Goal: Find specific page/section: Find specific page/section

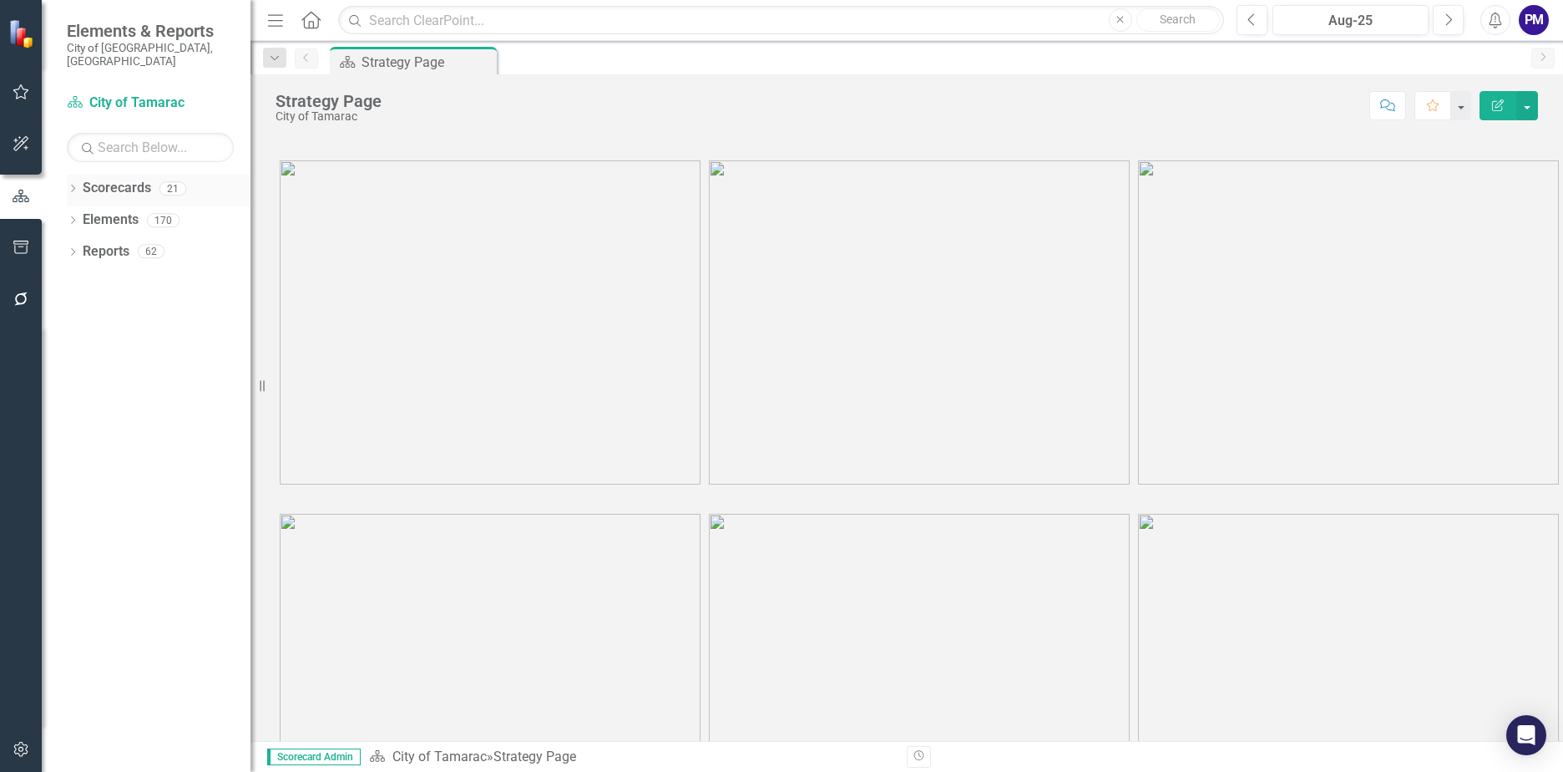
click at [128, 179] on link "Scorecards" at bounding box center [117, 188] width 68 height 19
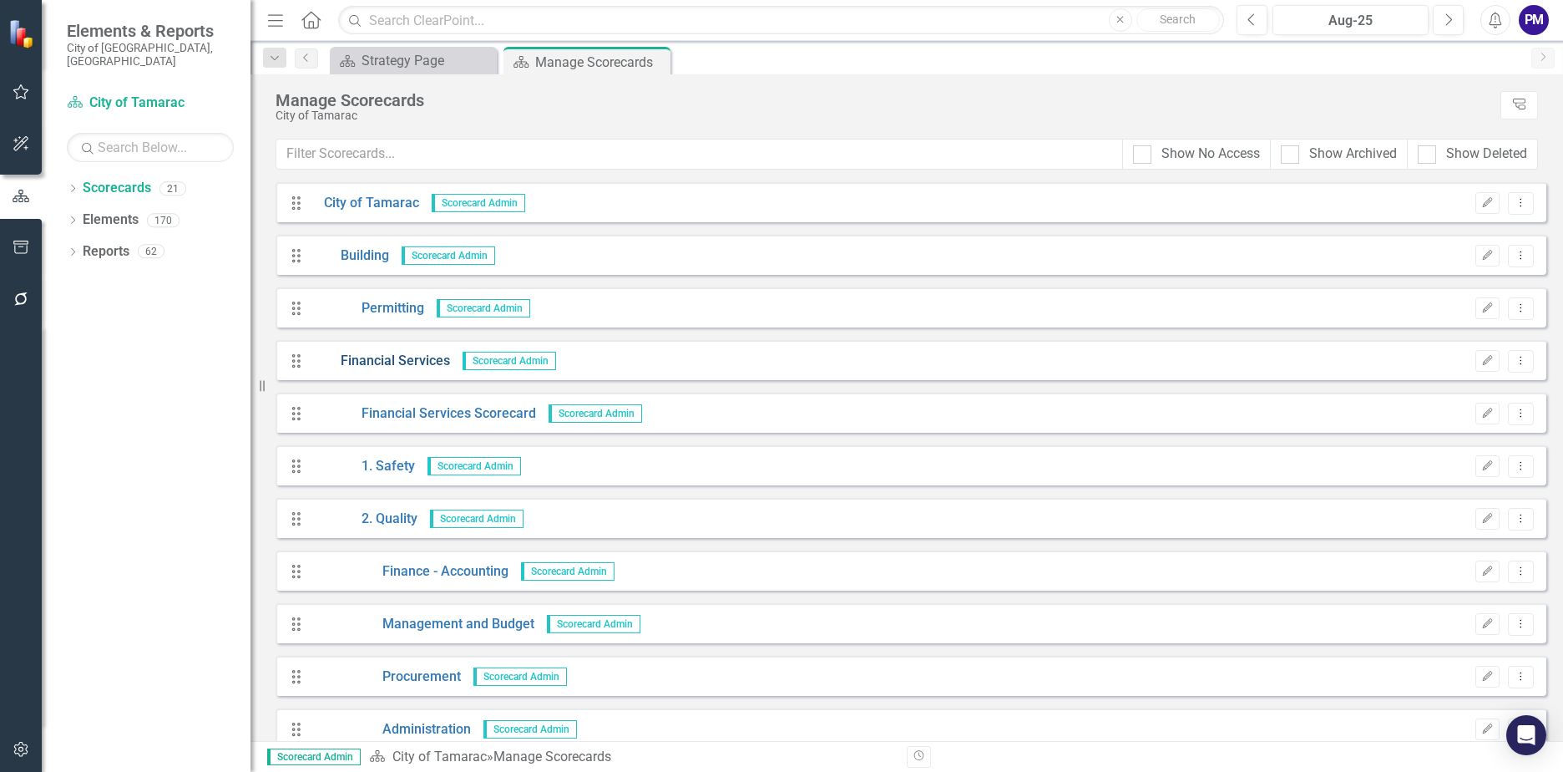
click at [398, 367] on link "Financial Services" at bounding box center [381, 361] width 139 height 19
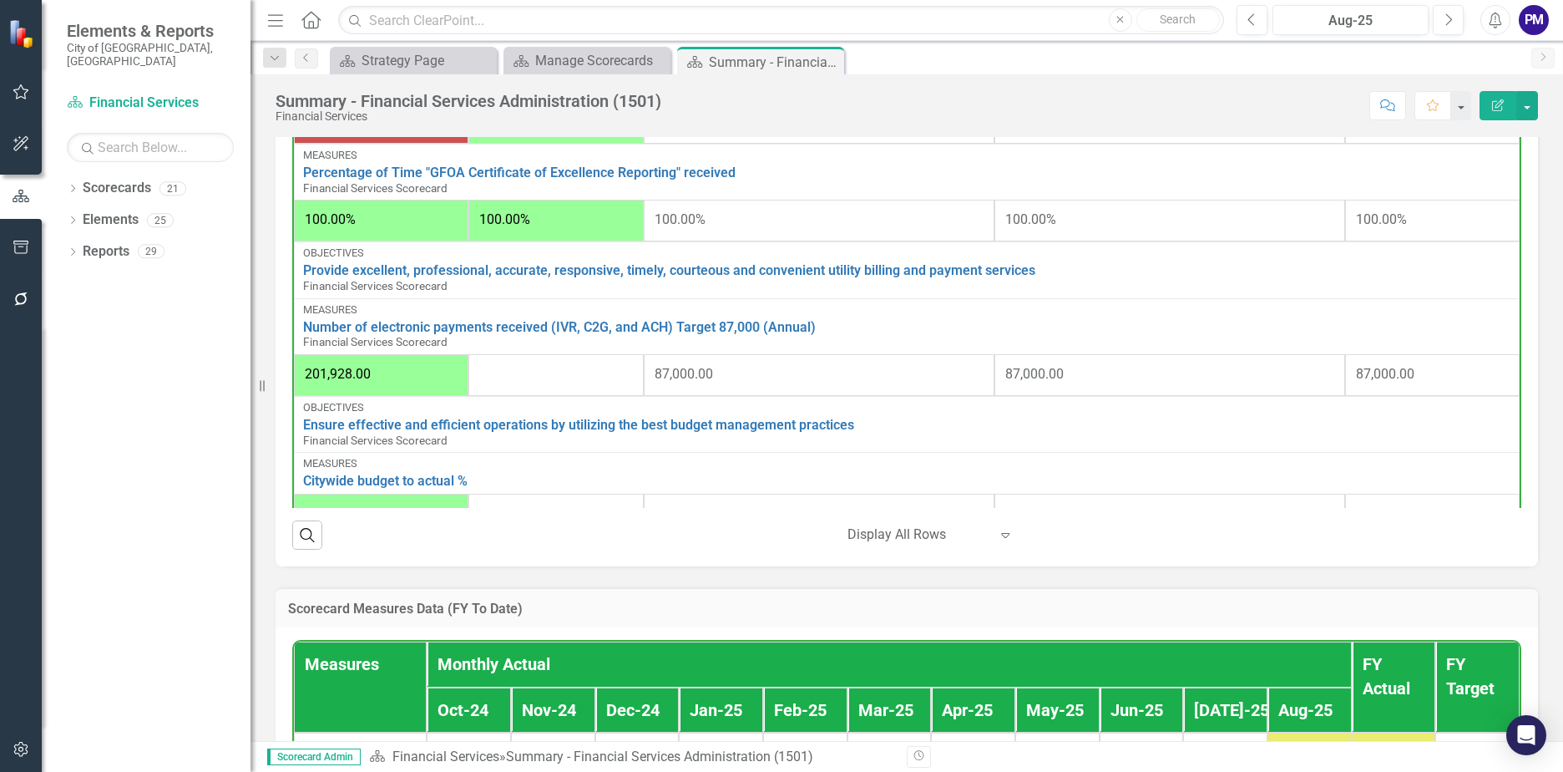
scroll to position [407, 0]
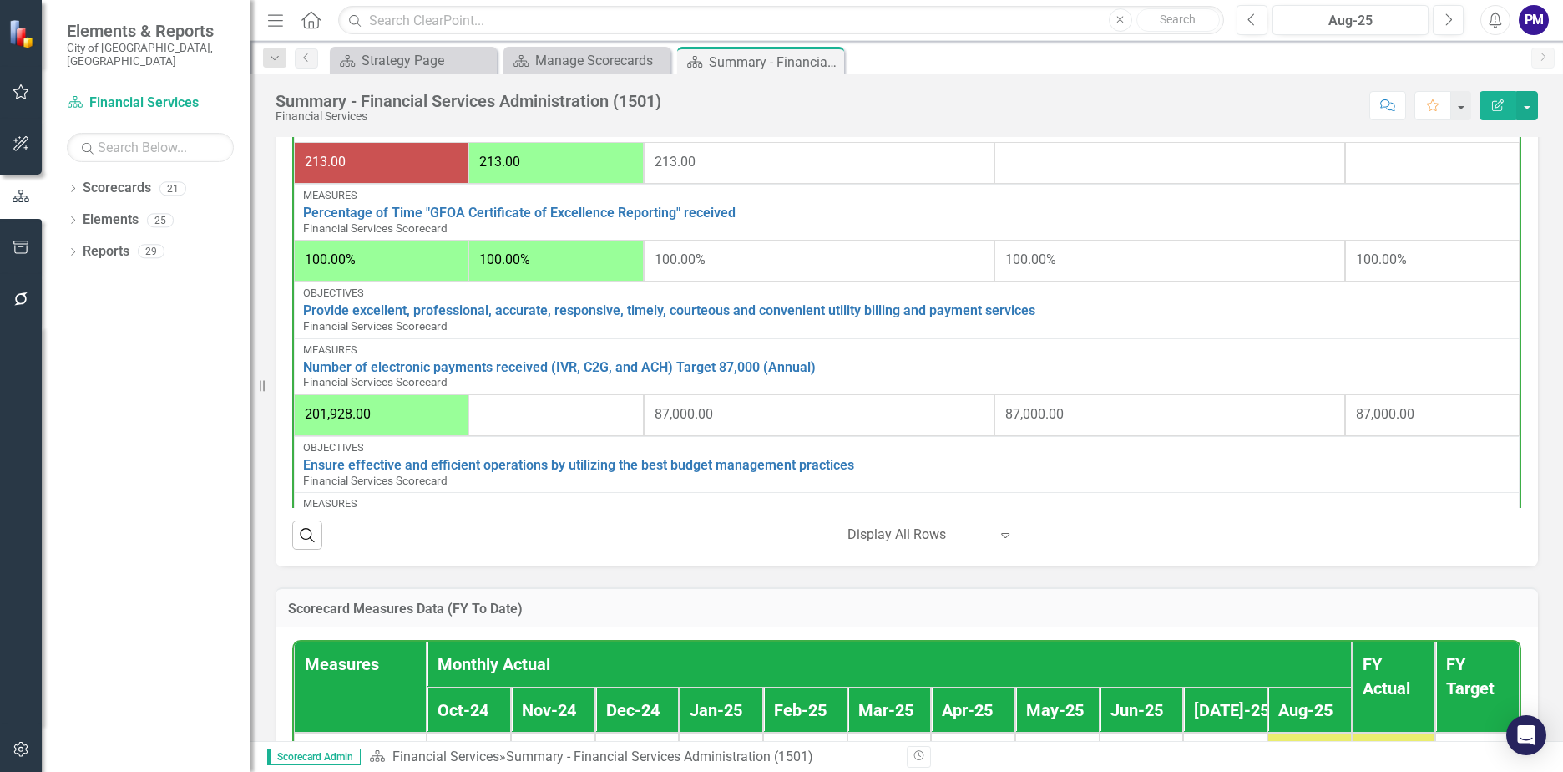
click at [541, 425] on div at bounding box center [555, 415] width 153 height 20
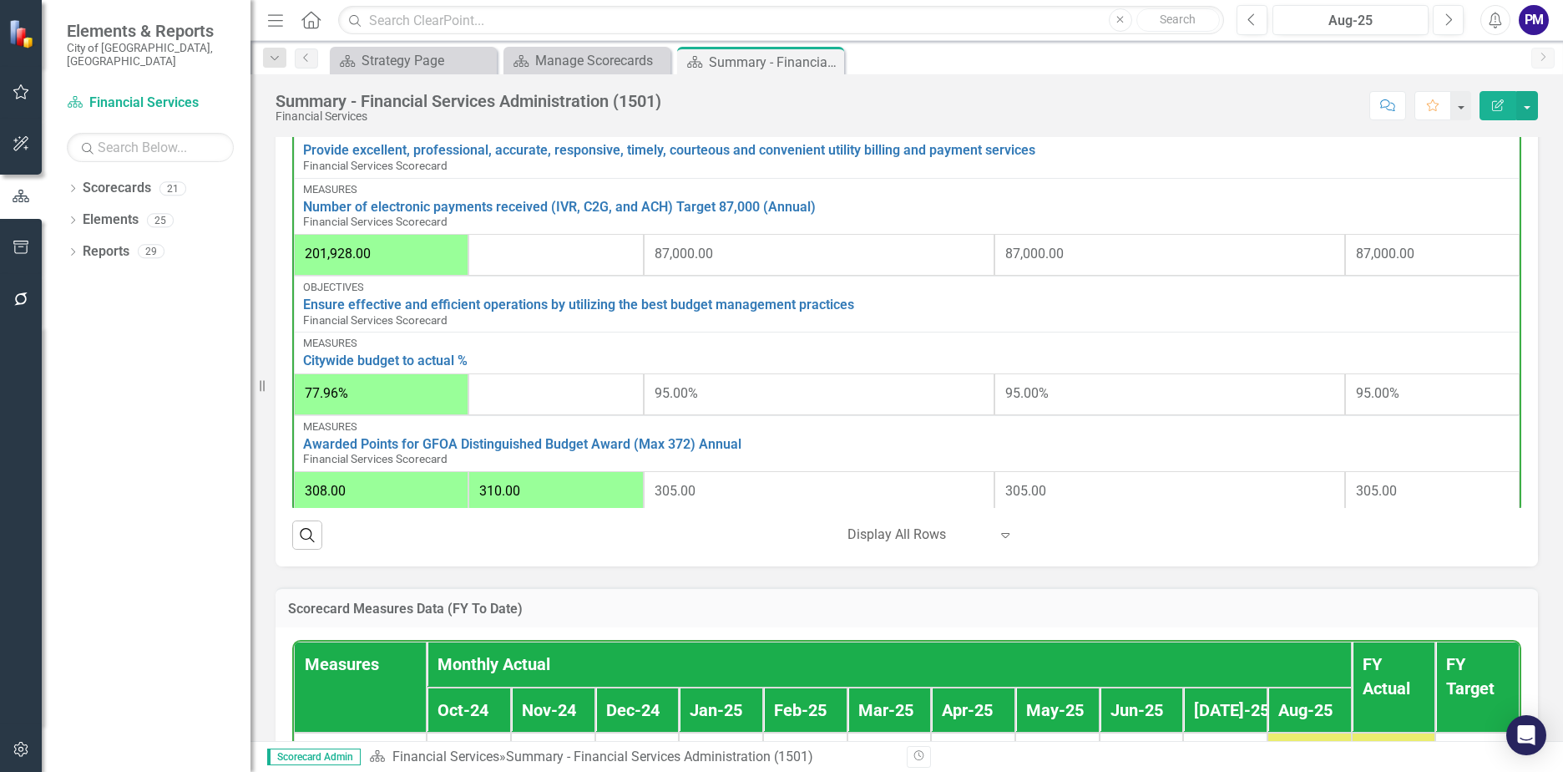
scroll to position [574, 0]
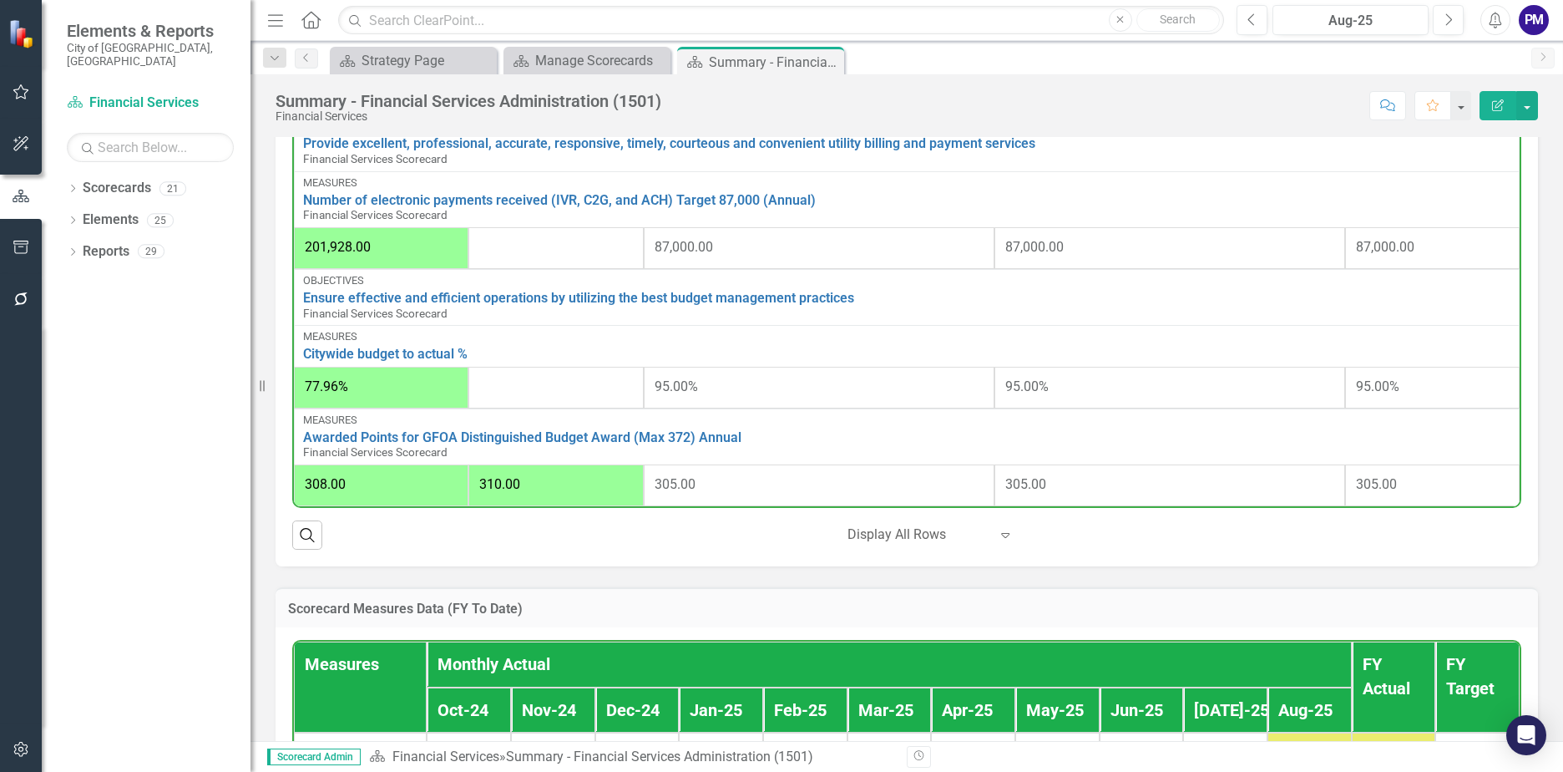
click at [557, 398] on div at bounding box center [555, 387] width 153 height 20
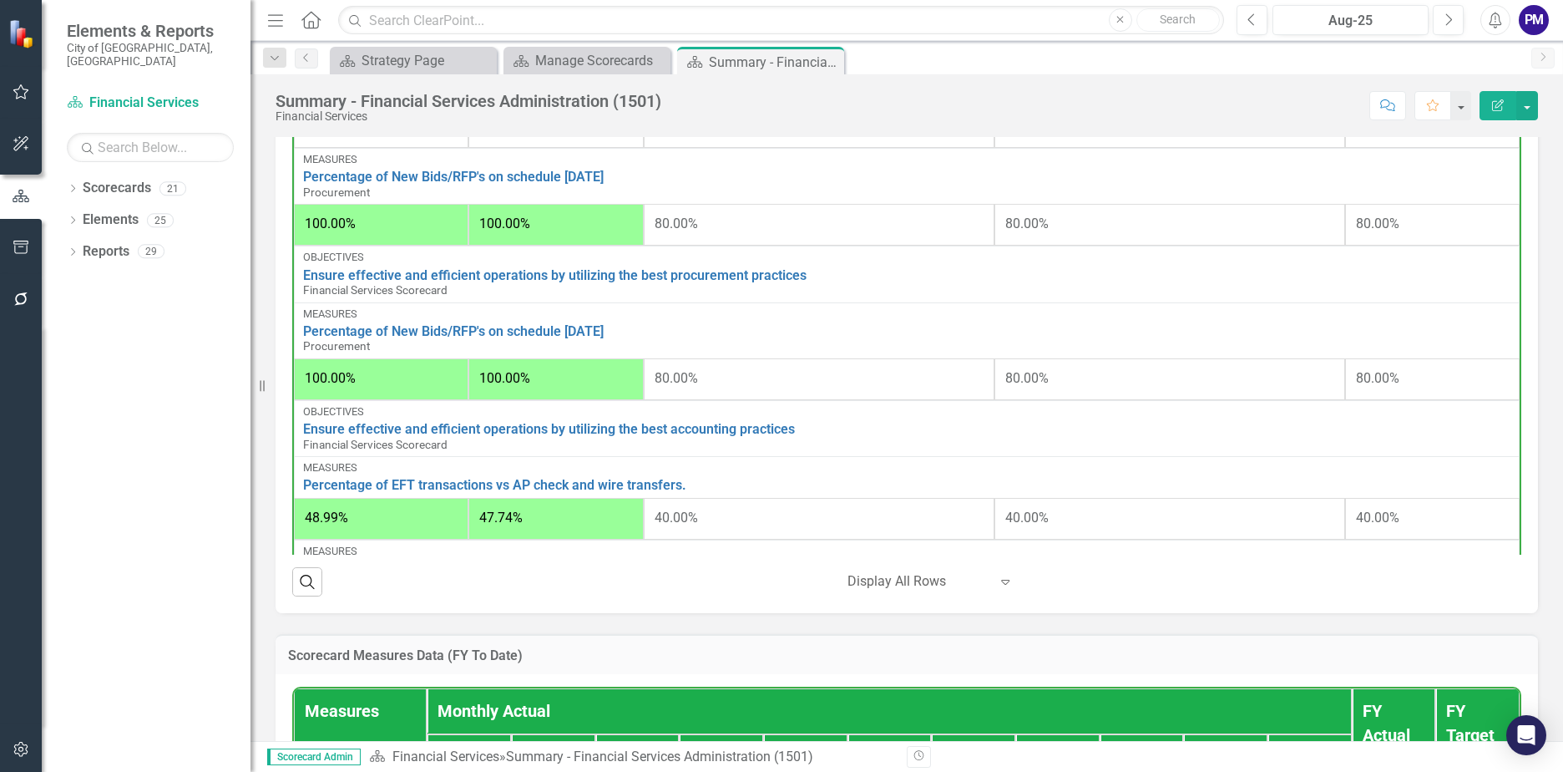
scroll to position [806, 0]
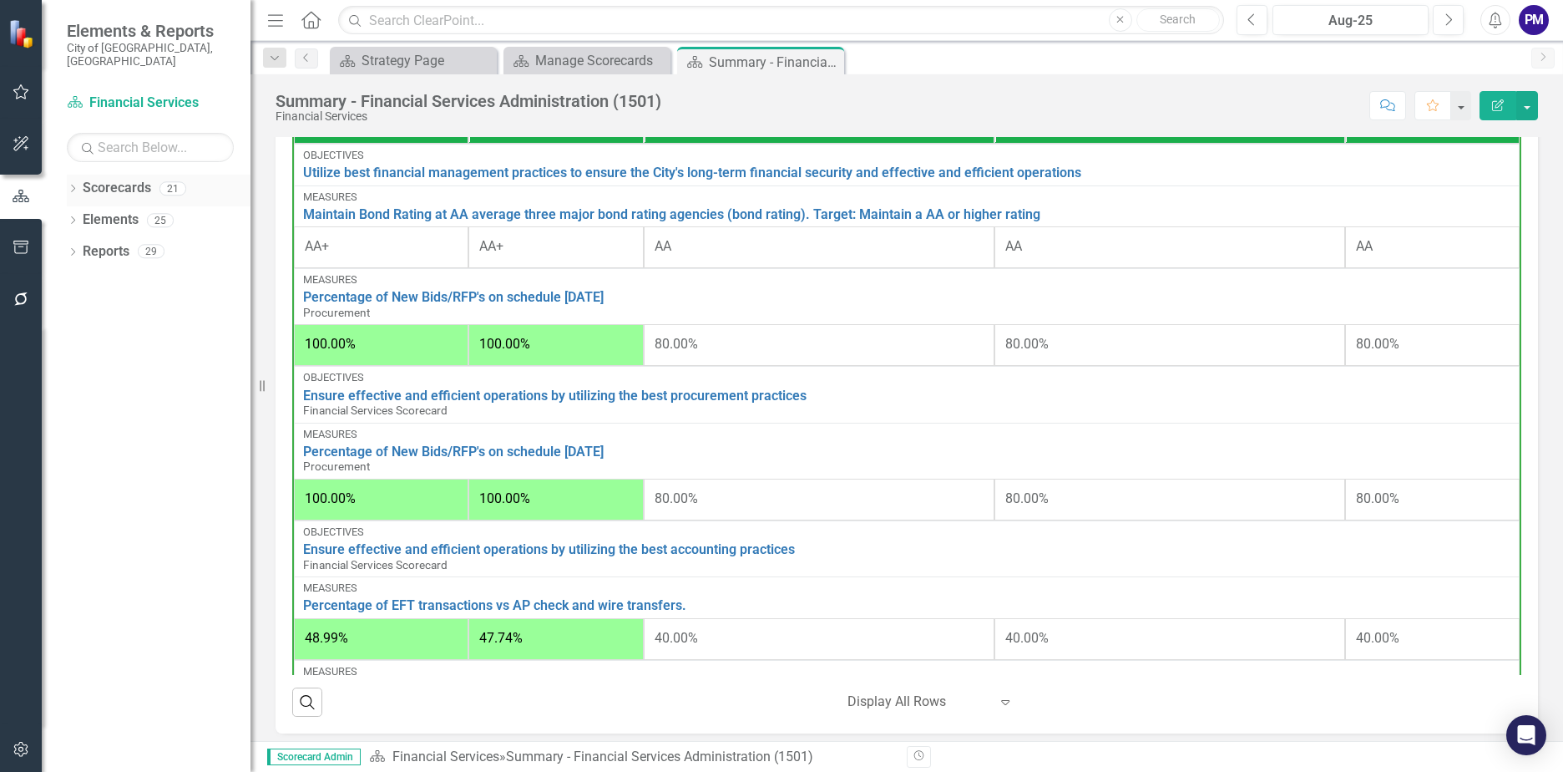
click at [130, 179] on link "Scorecards" at bounding box center [117, 188] width 68 height 19
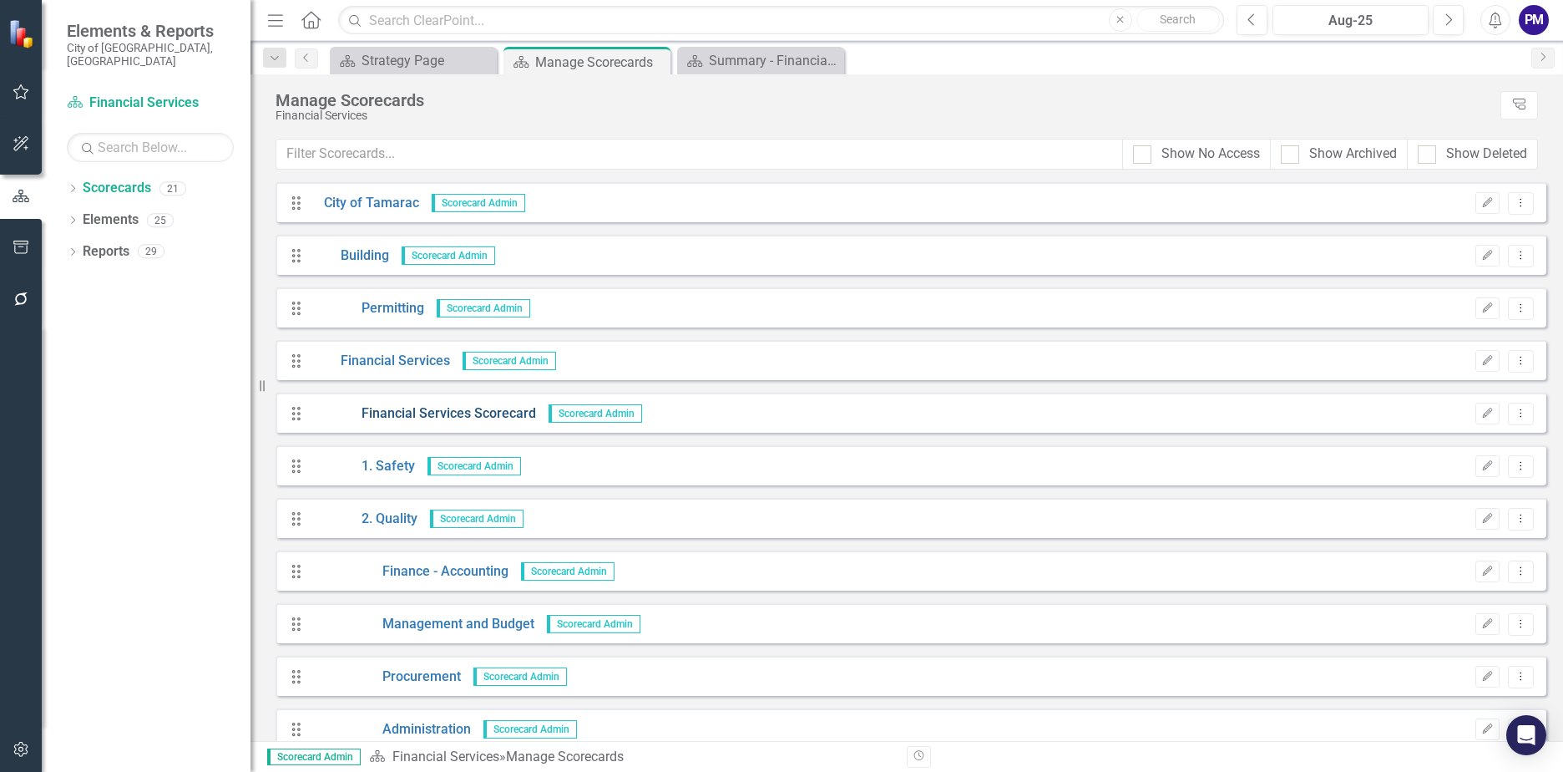
click at [528, 413] on link "Financial Services Scorecard" at bounding box center [424, 413] width 225 height 19
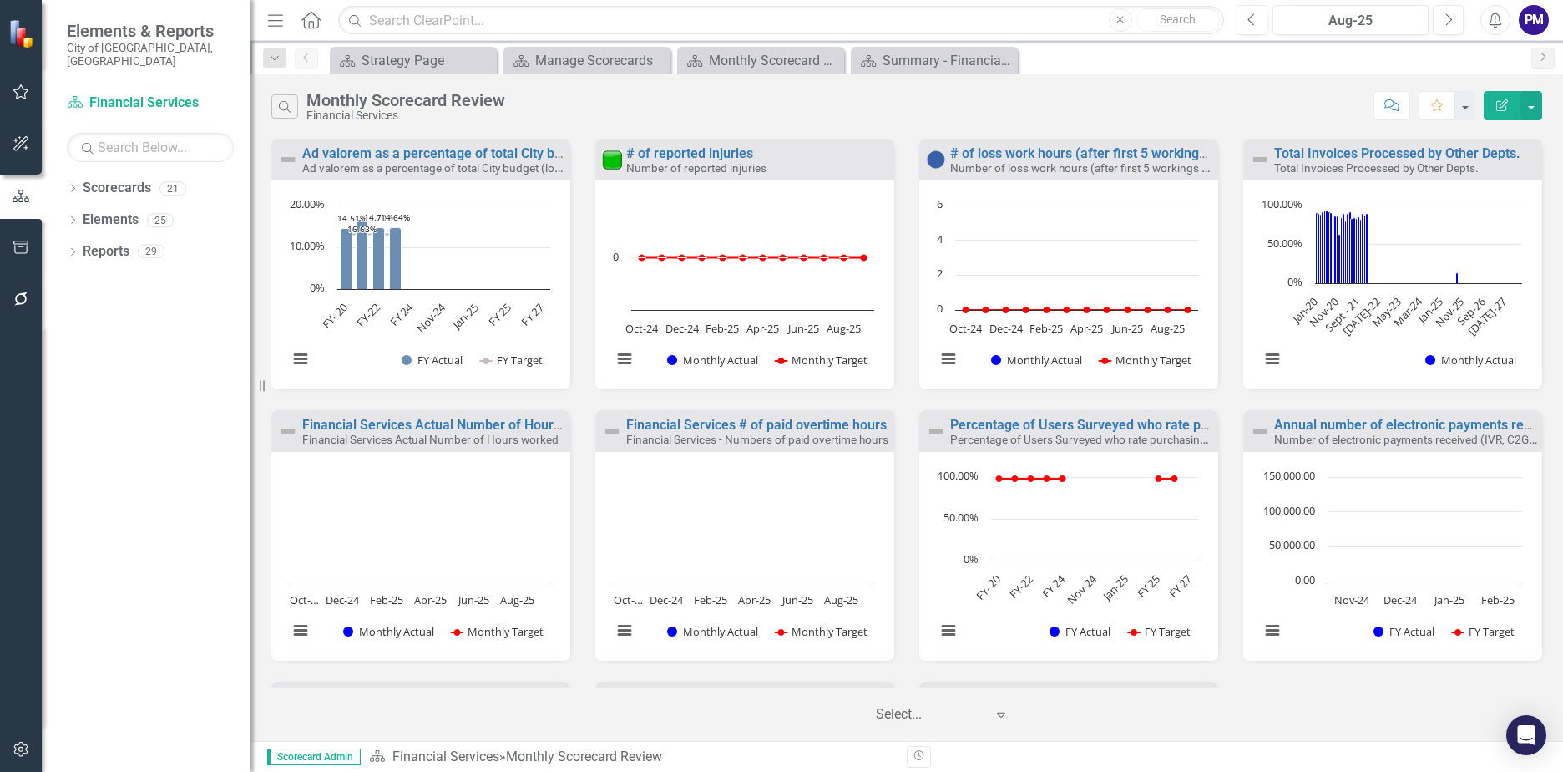
click at [384, 585] on rect "Interactive chart" at bounding box center [419, 563] width 279 height 188
click at [474, 636] on button "Show Monthly Target" at bounding box center [497, 631] width 93 height 15
click at [412, 634] on button "Show Monthly Actual" at bounding box center [388, 631] width 90 height 15
click at [504, 632] on button "Show Monthly Target" at bounding box center [497, 631] width 93 height 15
click at [406, 634] on button "Show Monthly Actual" at bounding box center [388, 631] width 90 height 15
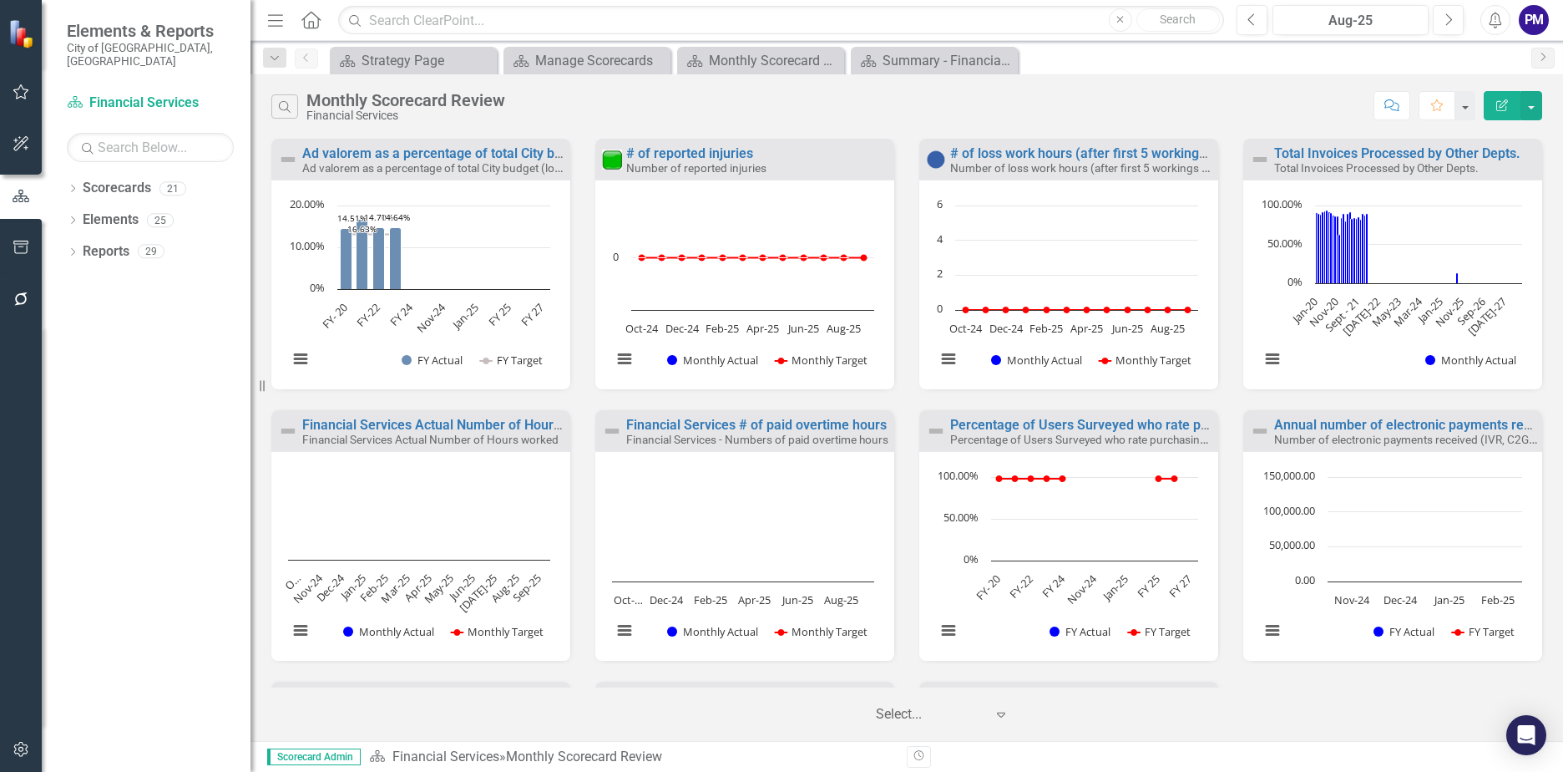
click at [474, 438] on small "Financial Services Actual Number of Hours worked" at bounding box center [430, 439] width 256 height 13
click at [487, 423] on link "Financial Services Actual Number of Hours worked" at bounding box center [455, 425] width 306 height 16
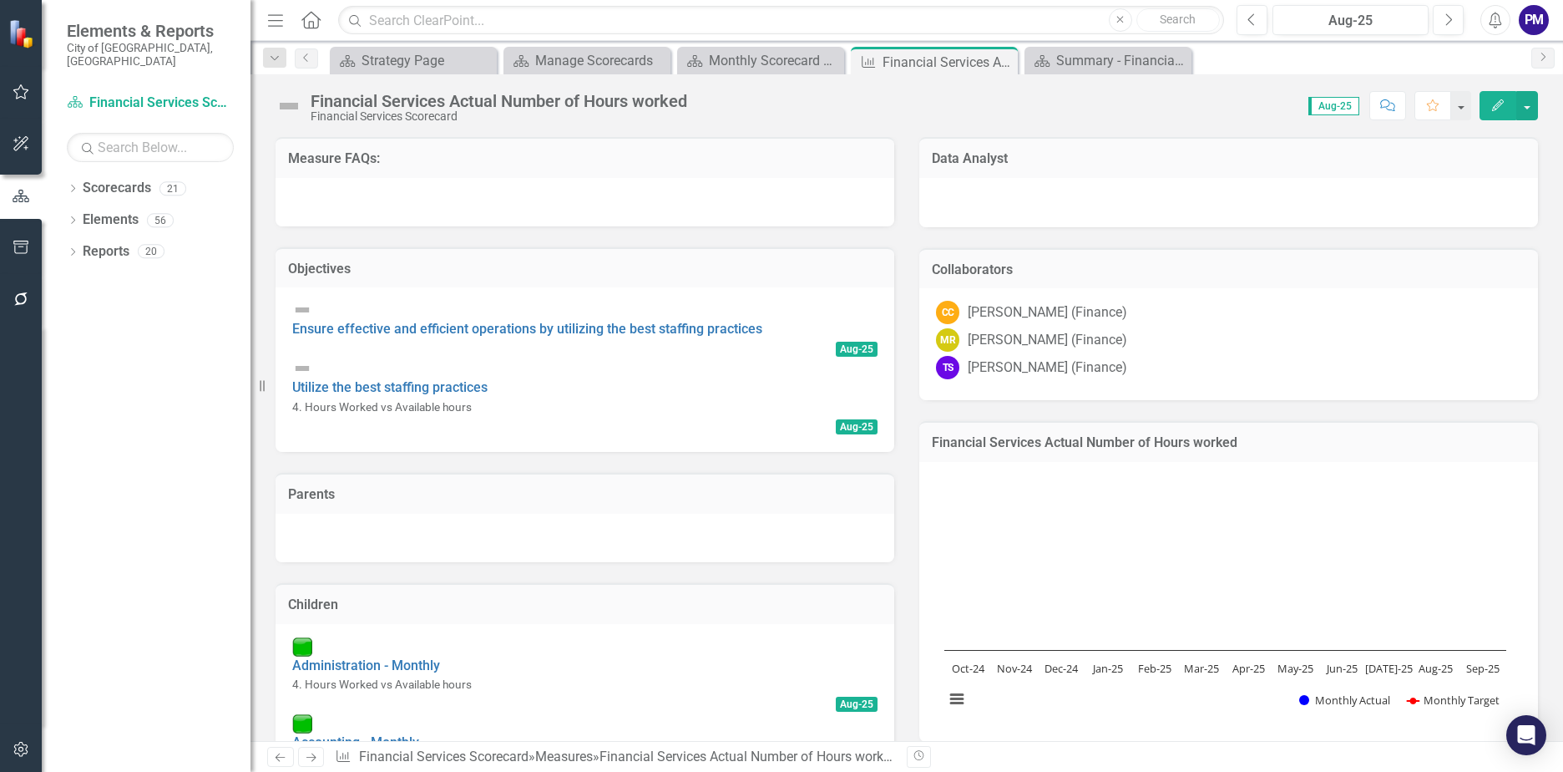
drag, startPoint x: 1003, startPoint y: 344, endPoint x: 1184, endPoint y: 351, distance: 181.4
click at [1184, 351] on div "MR [PERSON_NAME] (Finance)" at bounding box center [1228, 339] width 585 height 23
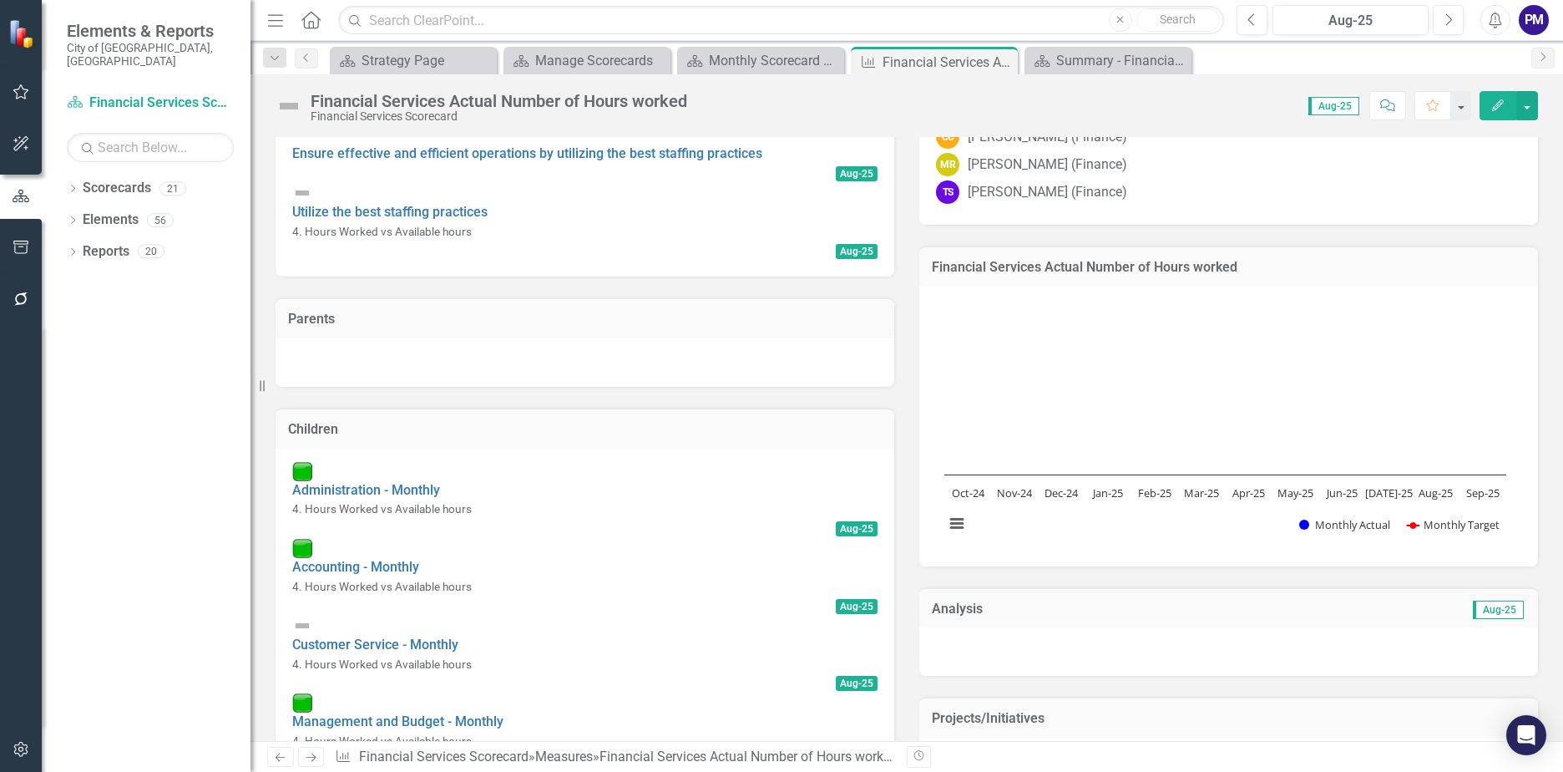
scroll to position [251, 0]
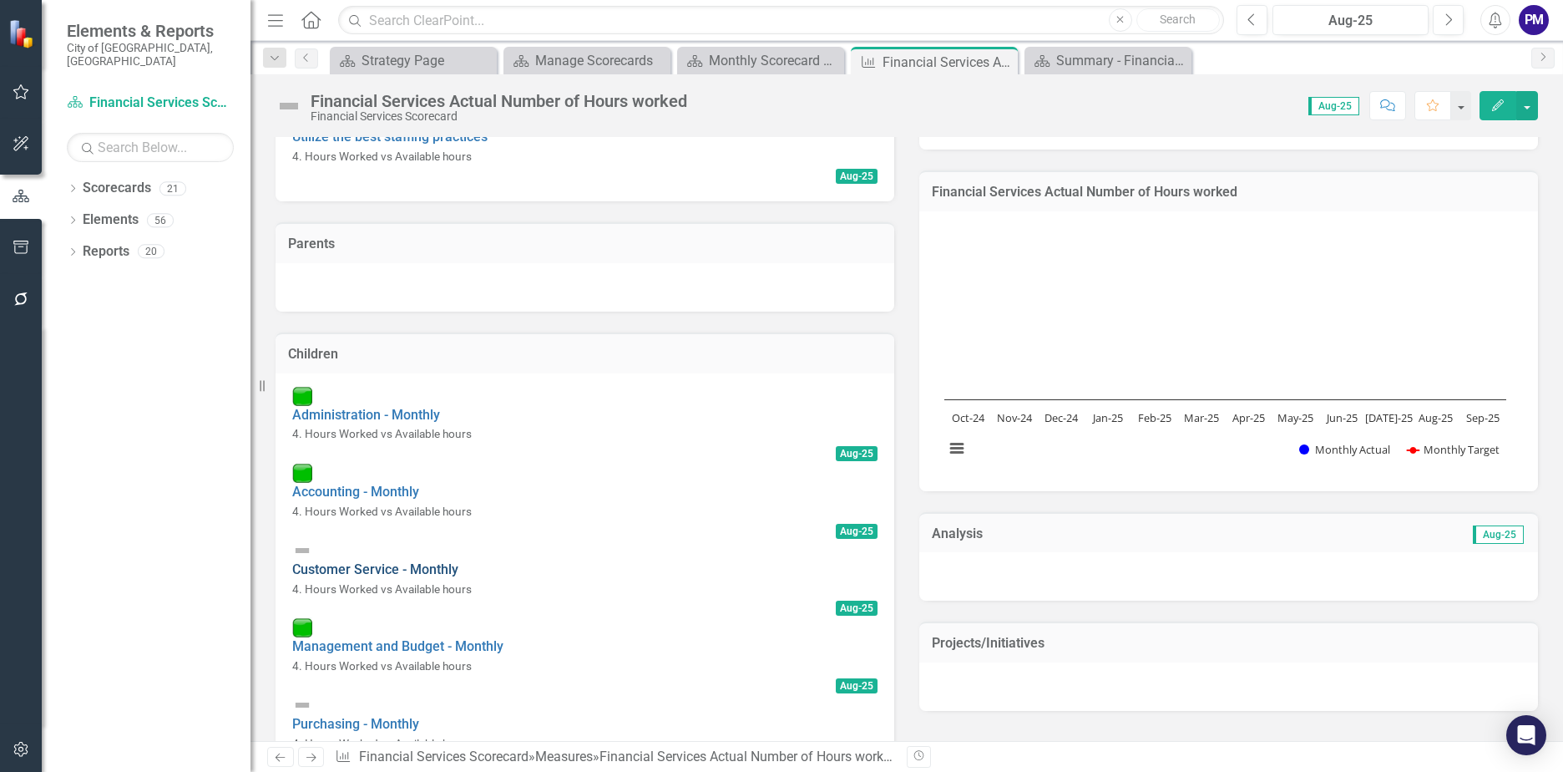
click at [433, 561] on link "Customer Service - Monthly" at bounding box center [375, 569] width 166 height 16
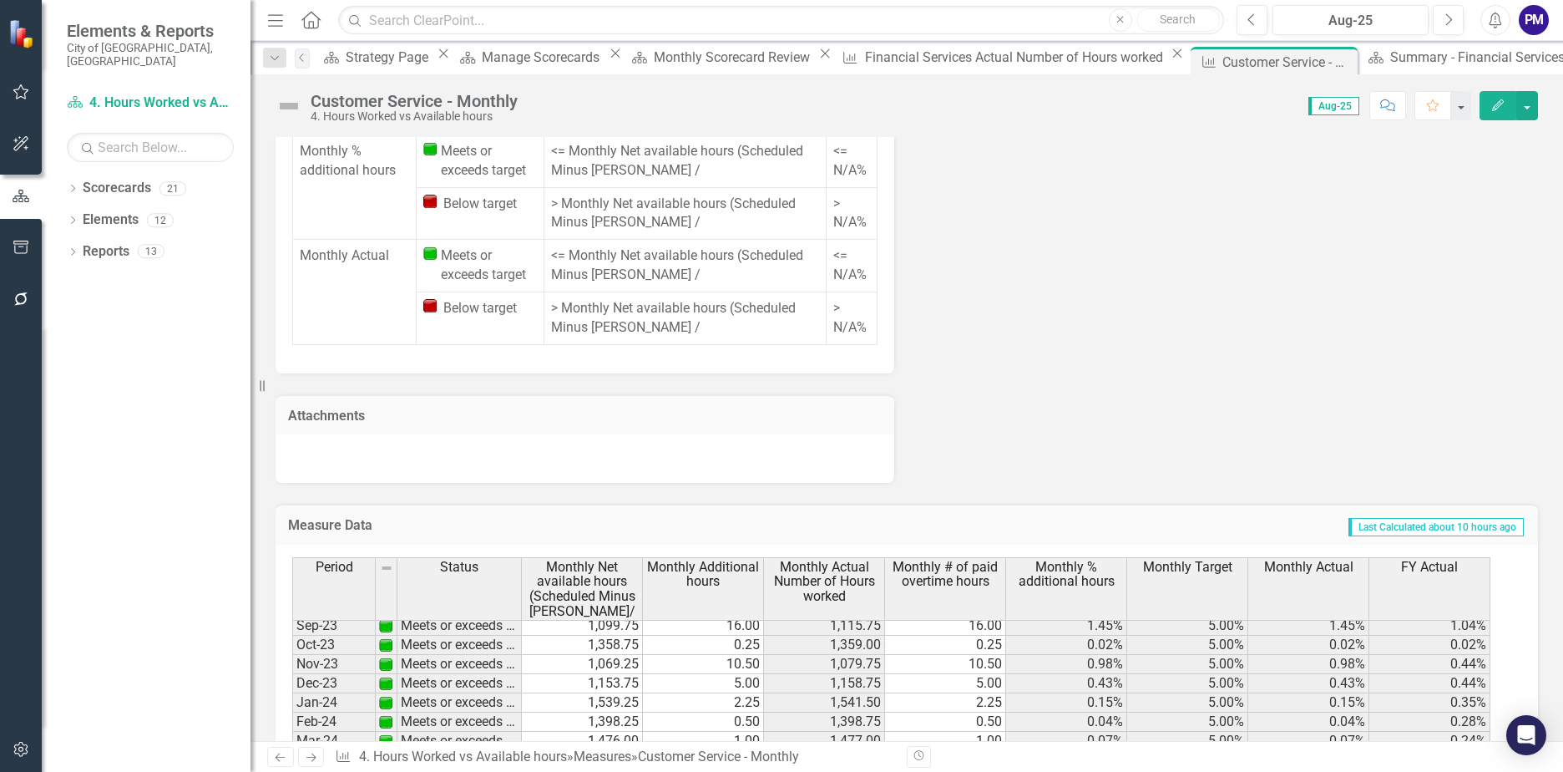
scroll to position [614, 0]
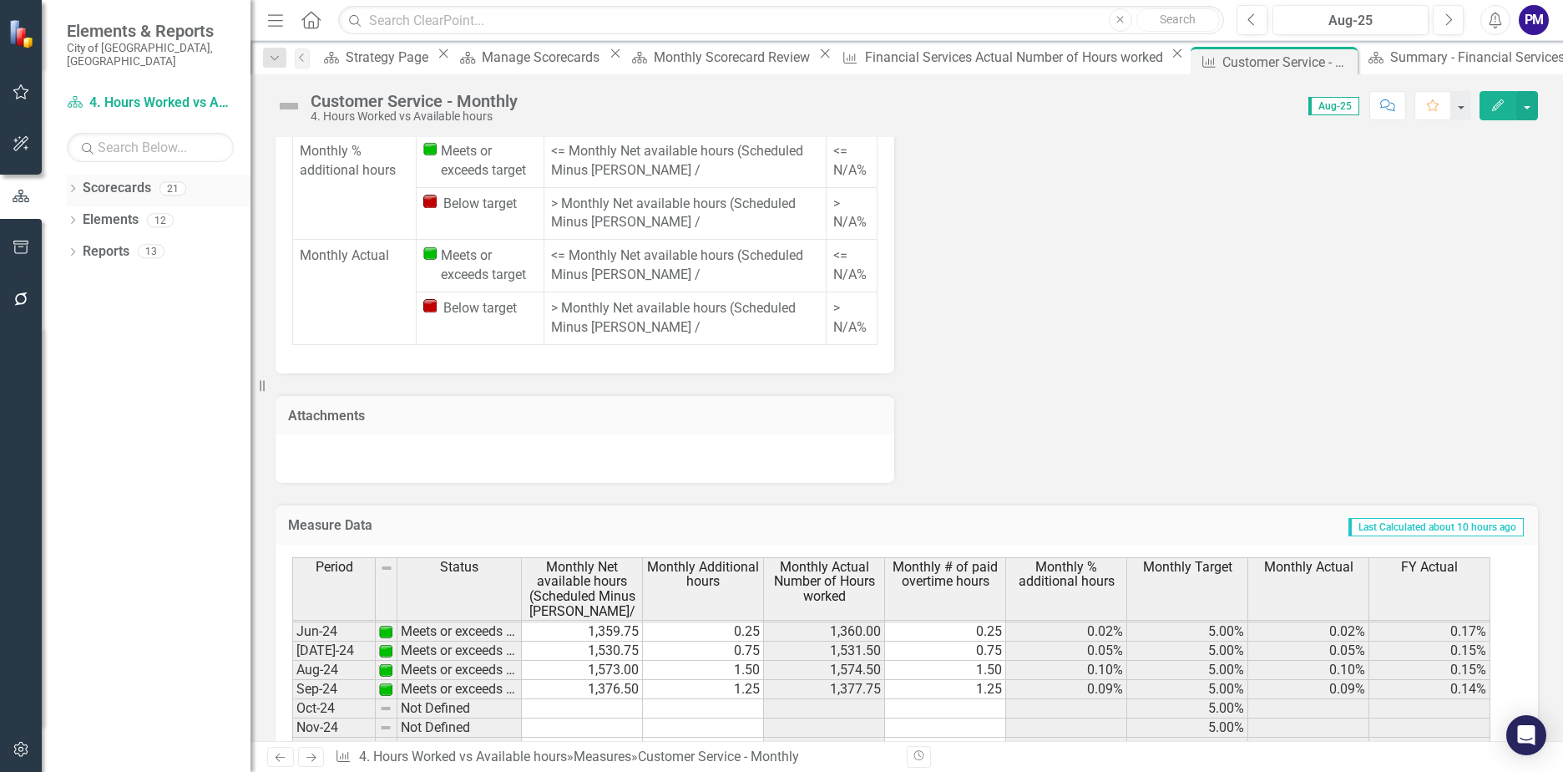
click at [108, 179] on link "Scorecards" at bounding box center [117, 188] width 68 height 19
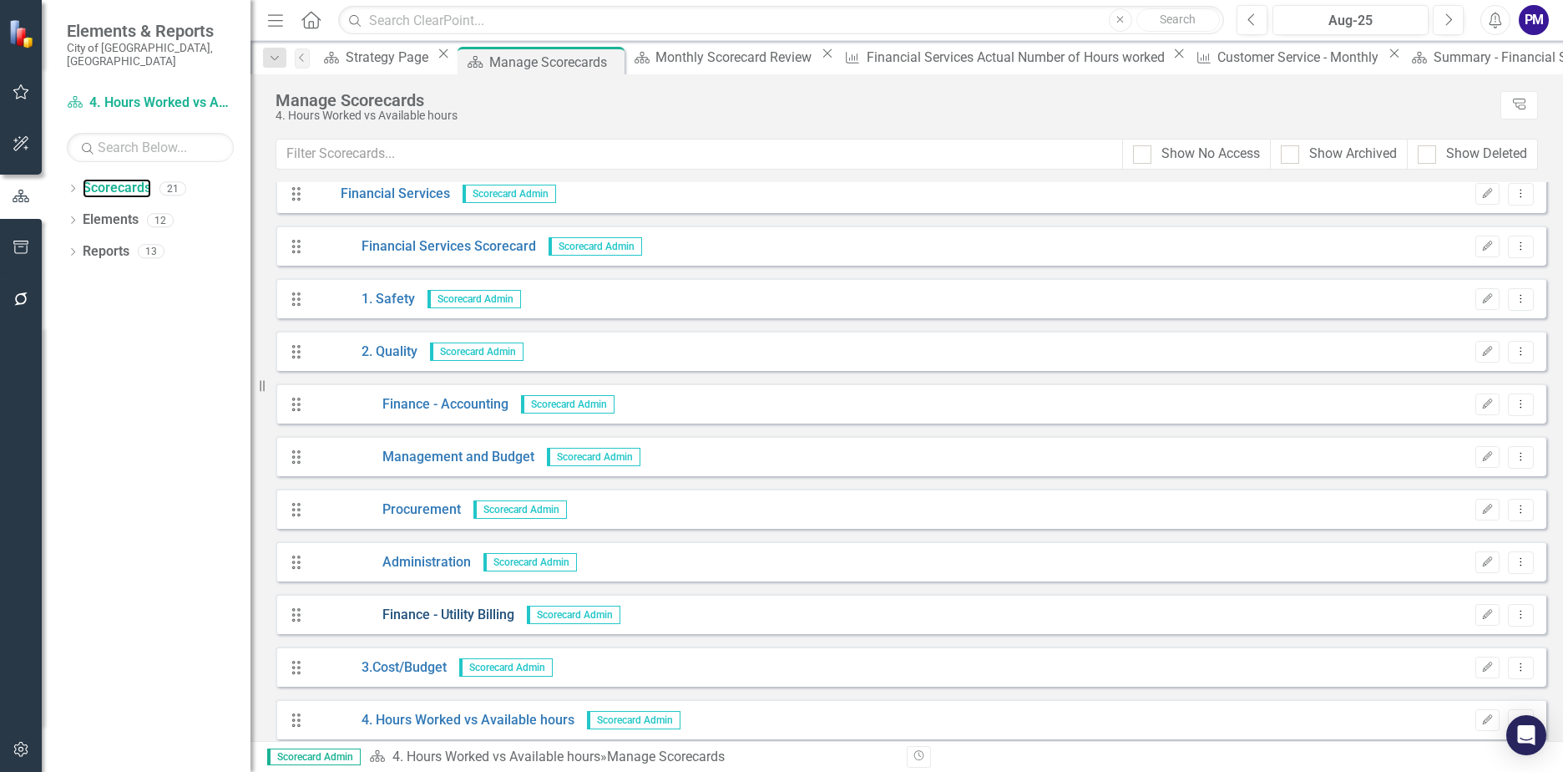
scroll to position [84, 0]
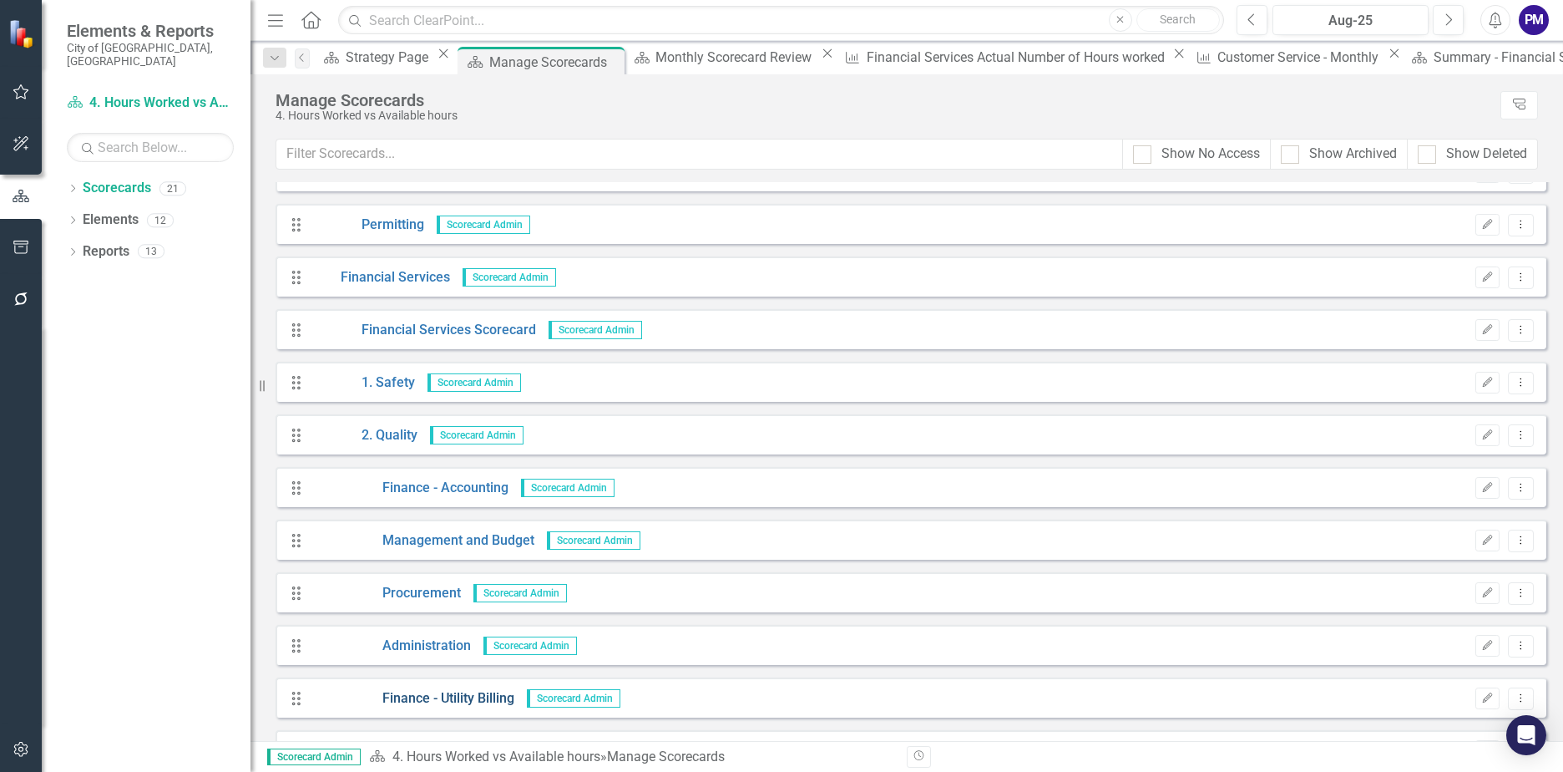
click at [484, 698] on link "Finance - Utility Billing" at bounding box center [413, 698] width 203 height 19
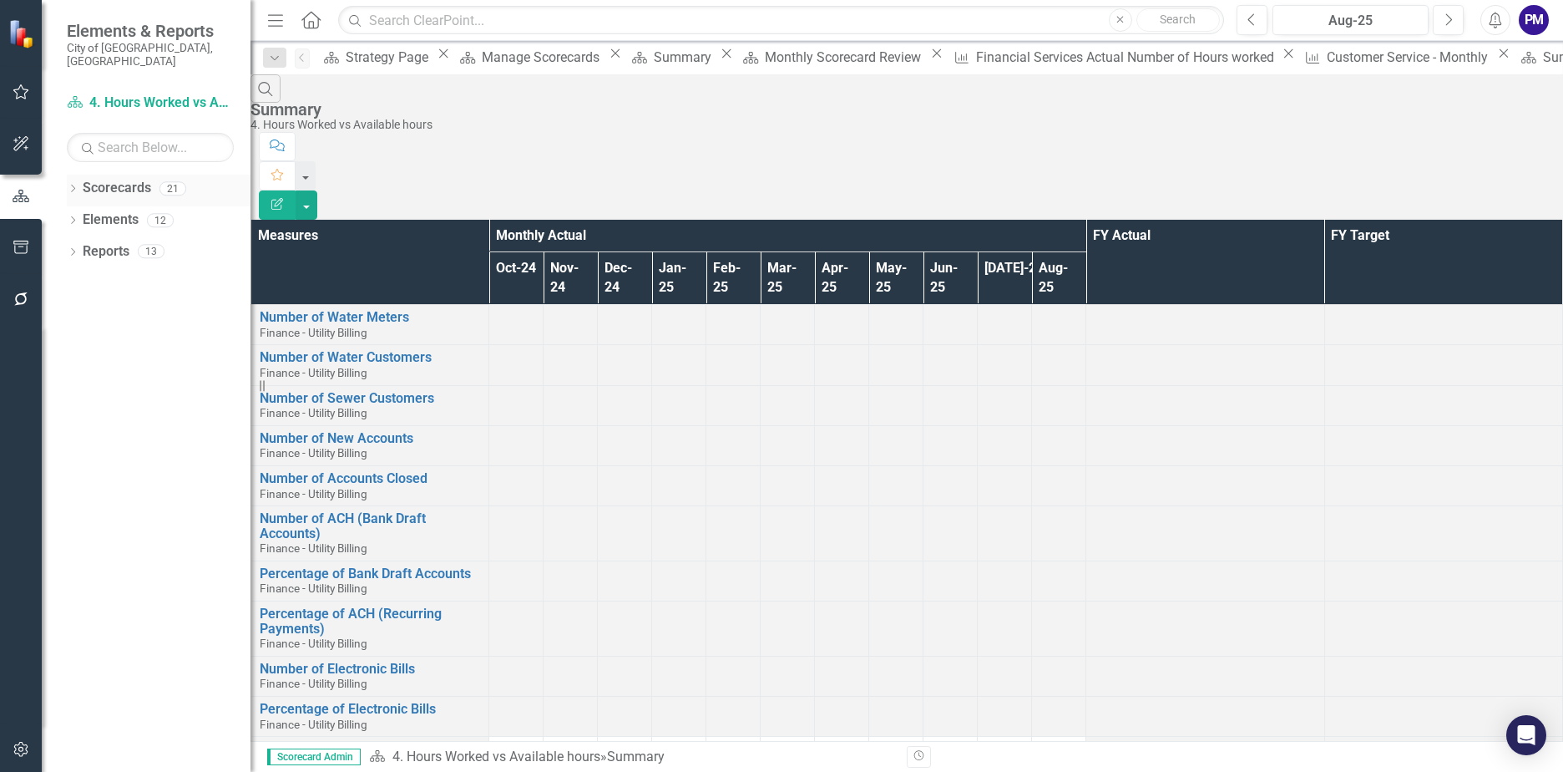
click at [152, 175] on div "Scorecards 21" at bounding box center [167, 191] width 168 height 32
click at [105, 179] on link "Scorecards" at bounding box center [117, 188] width 68 height 19
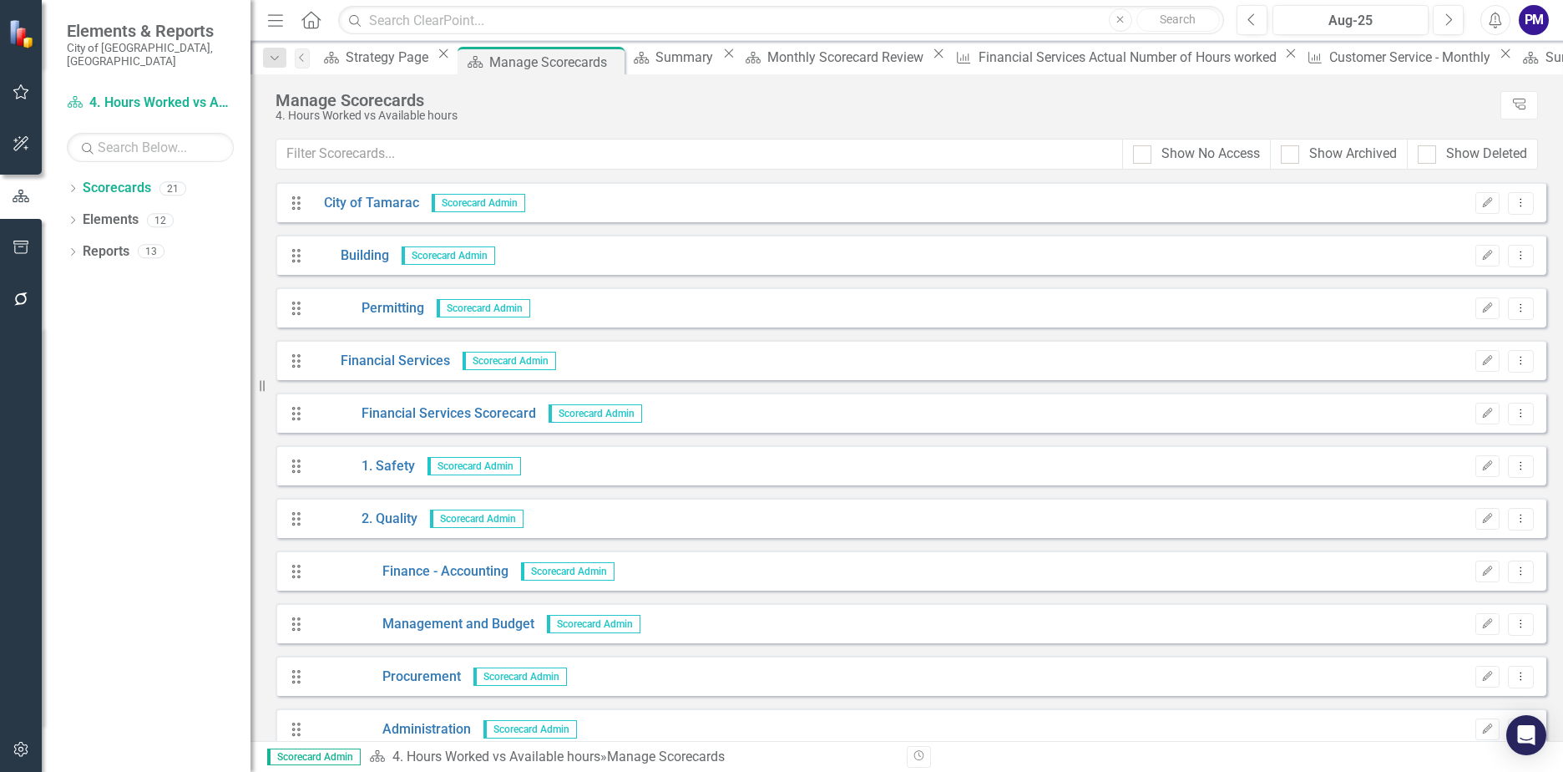
click at [480, 360] on span "Scorecard Admin" at bounding box center [510, 361] width 94 height 18
click at [383, 362] on link "Financial Services" at bounding box center [381, 361] width 139 height 19
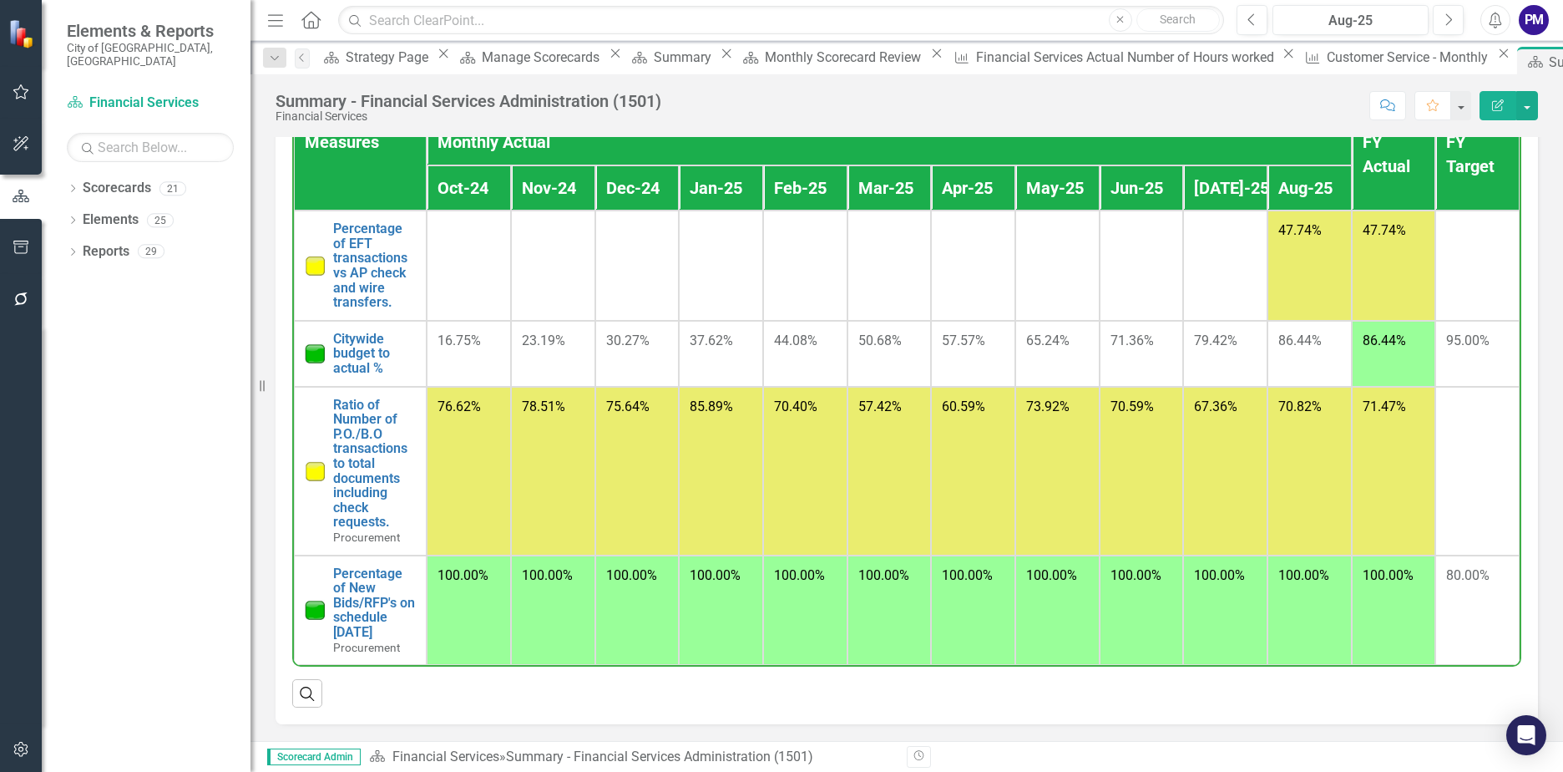
scroll to position [1537, 0]
click at [1166, 708] on div "Measures Monthly Actual FY Actual FY Target Oct-24 Nov-24 Dec-24 Jan-25 Feb-25 …" at bounding box center [907, 414] width 1263 height 619
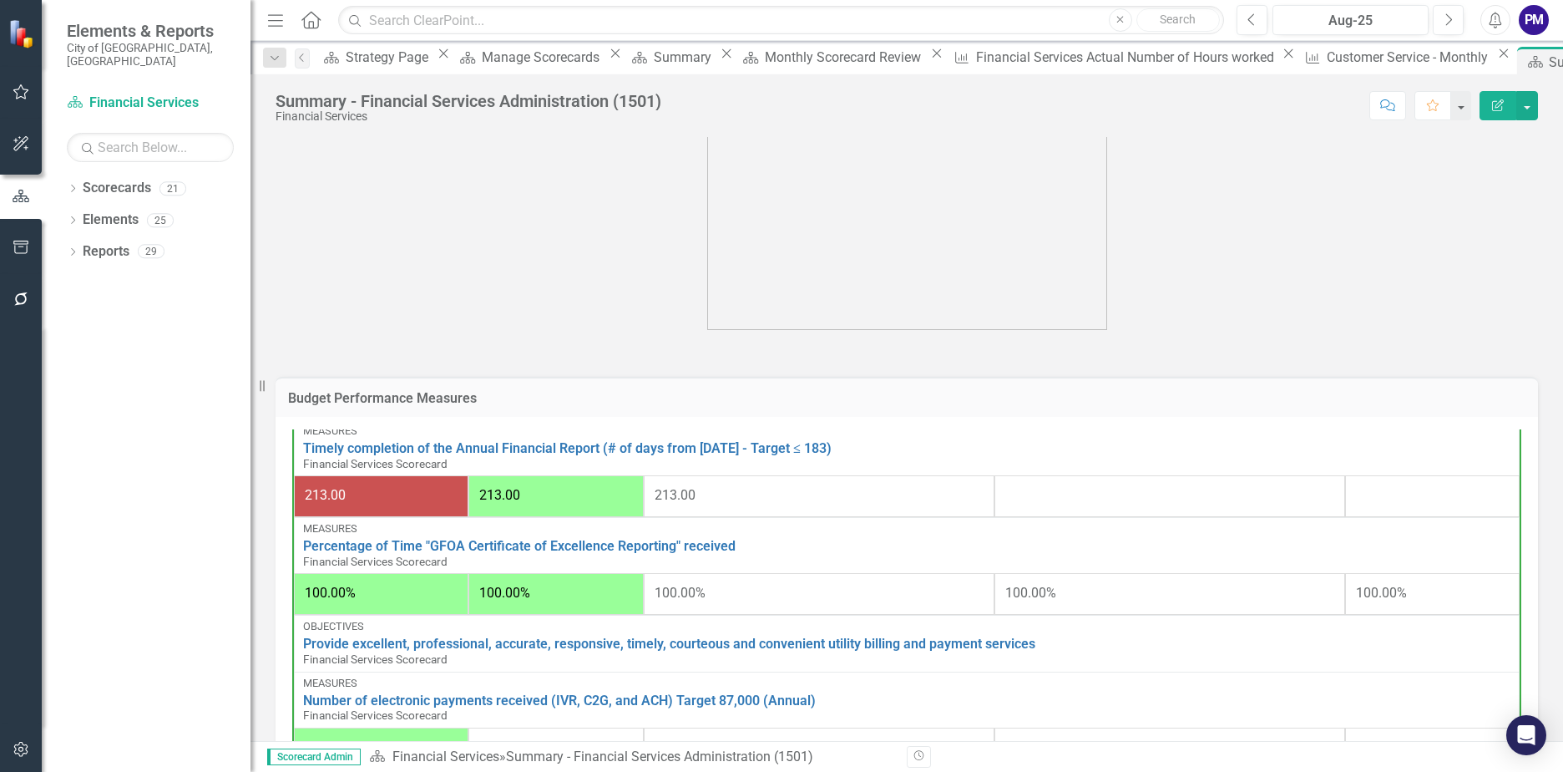
scroll to position [0, 0]
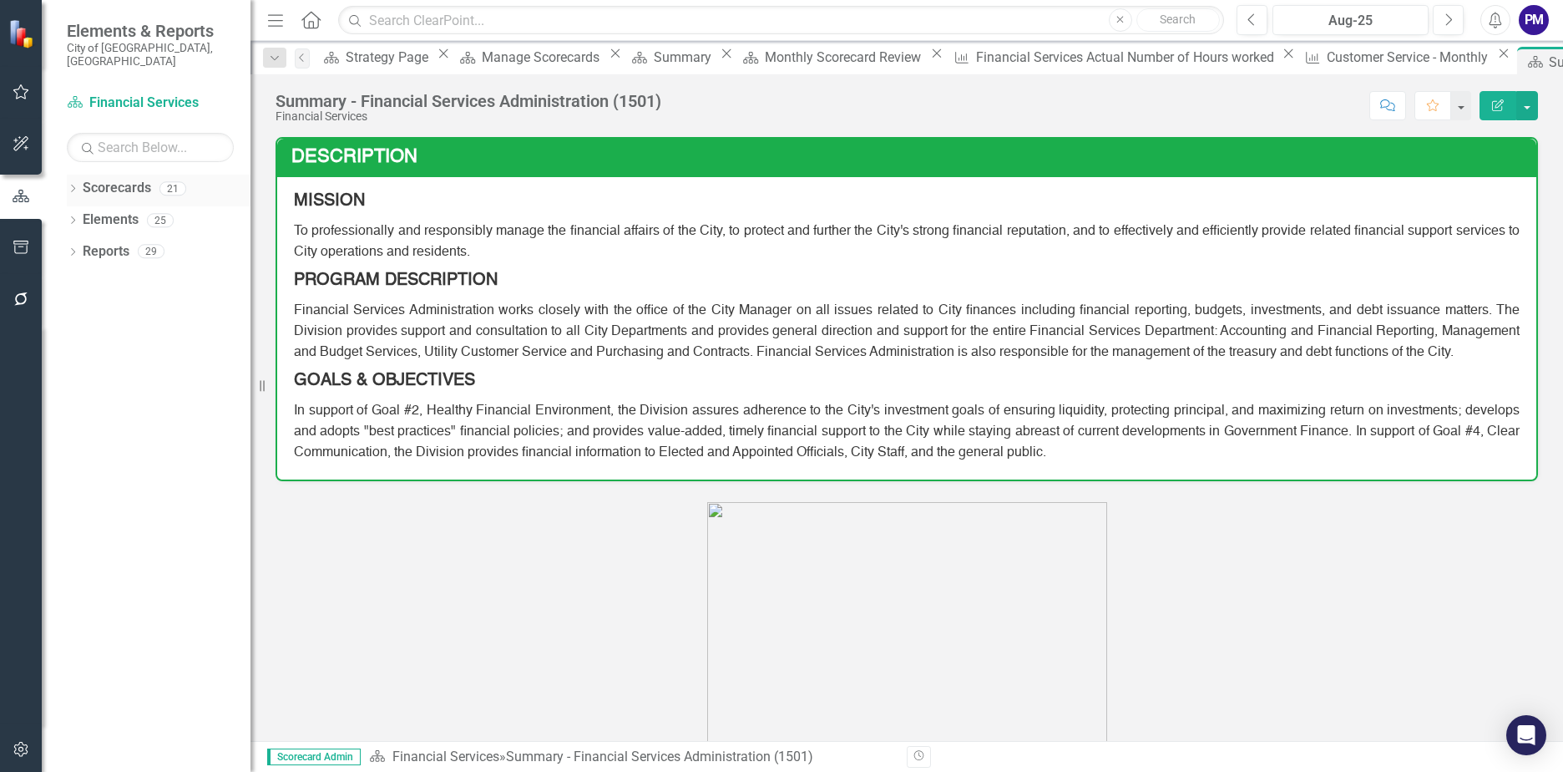
click at [123, 180] on link "Scorecards" at bounding box center [117, 188] width 68 height 19
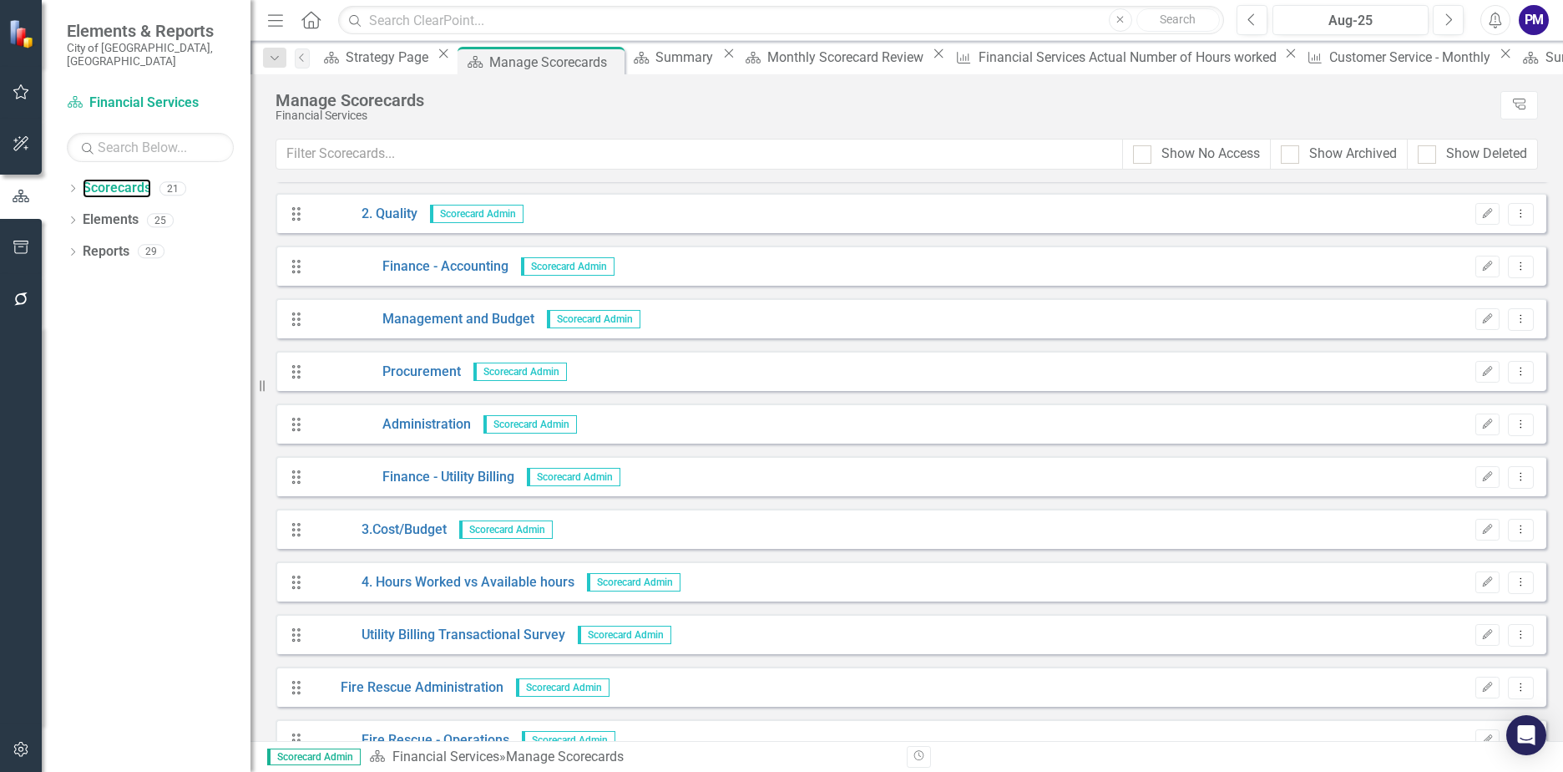
scroll to position [334, 0]
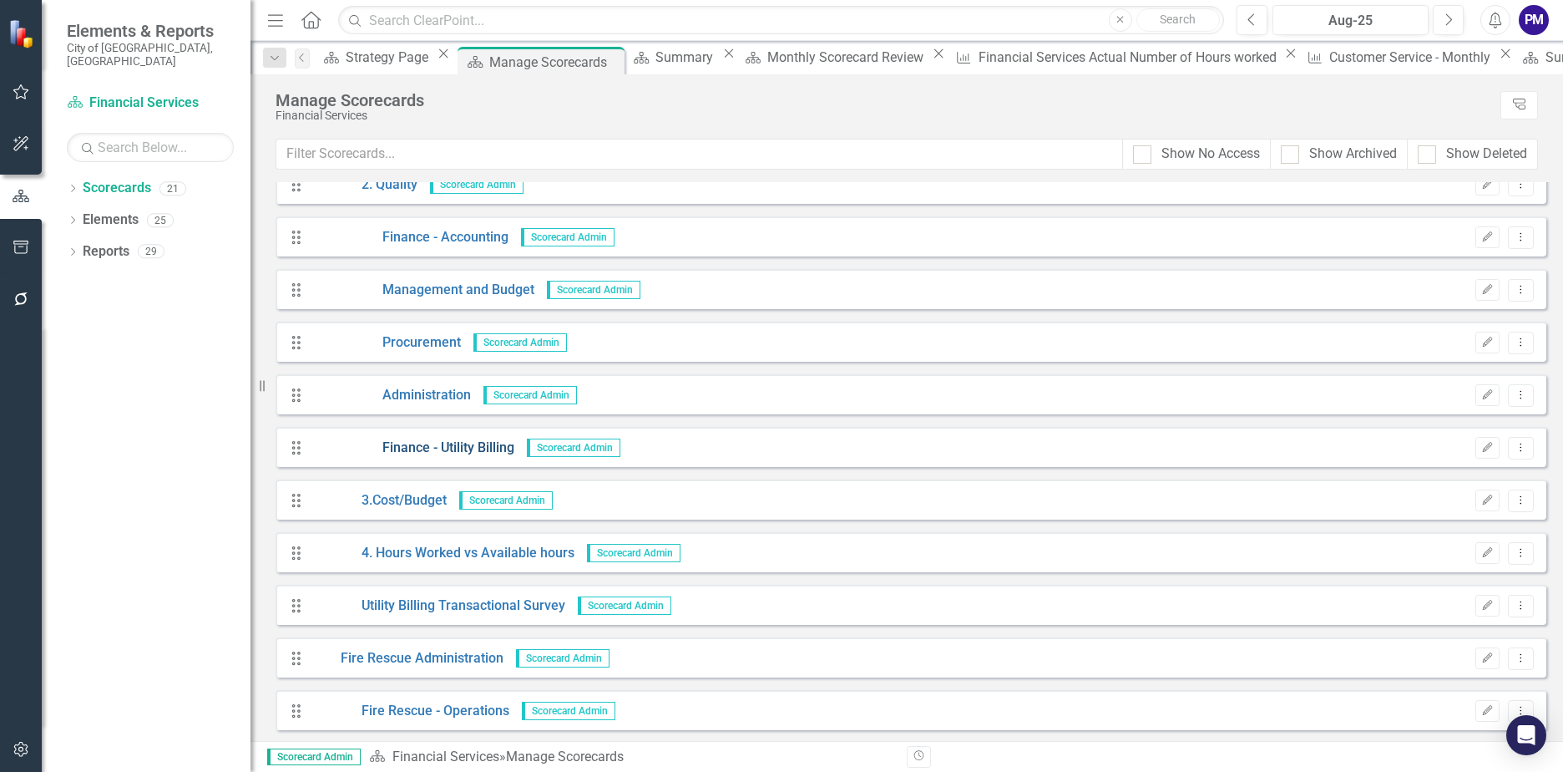
click at [486, 451] on link "Finance - Utility Billing" at bounding box center [413, 447] width 203 height 19
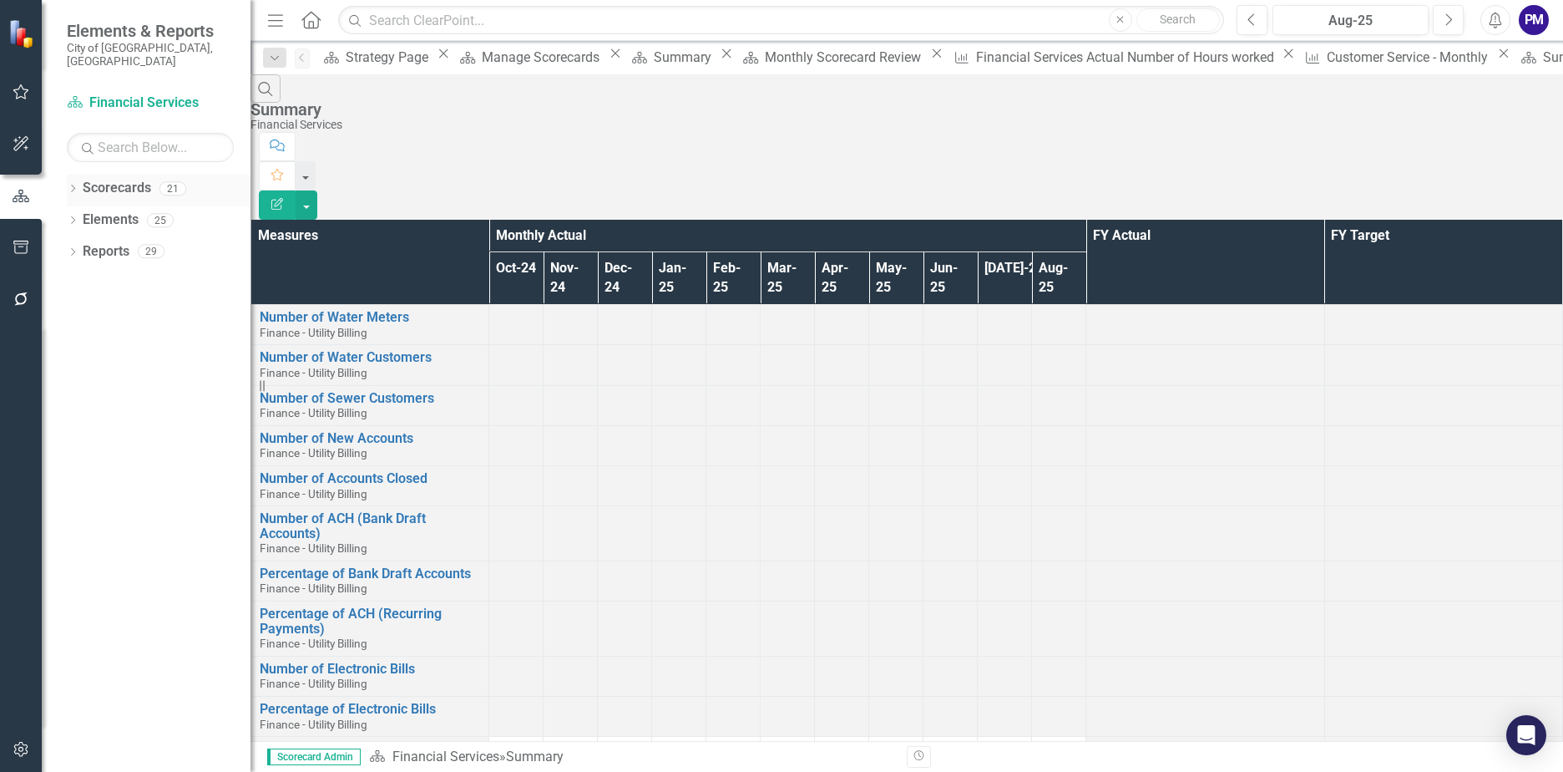
click at [133, 179] on link "Scorecards" at bounding box center [117, 188] width 68 height 19
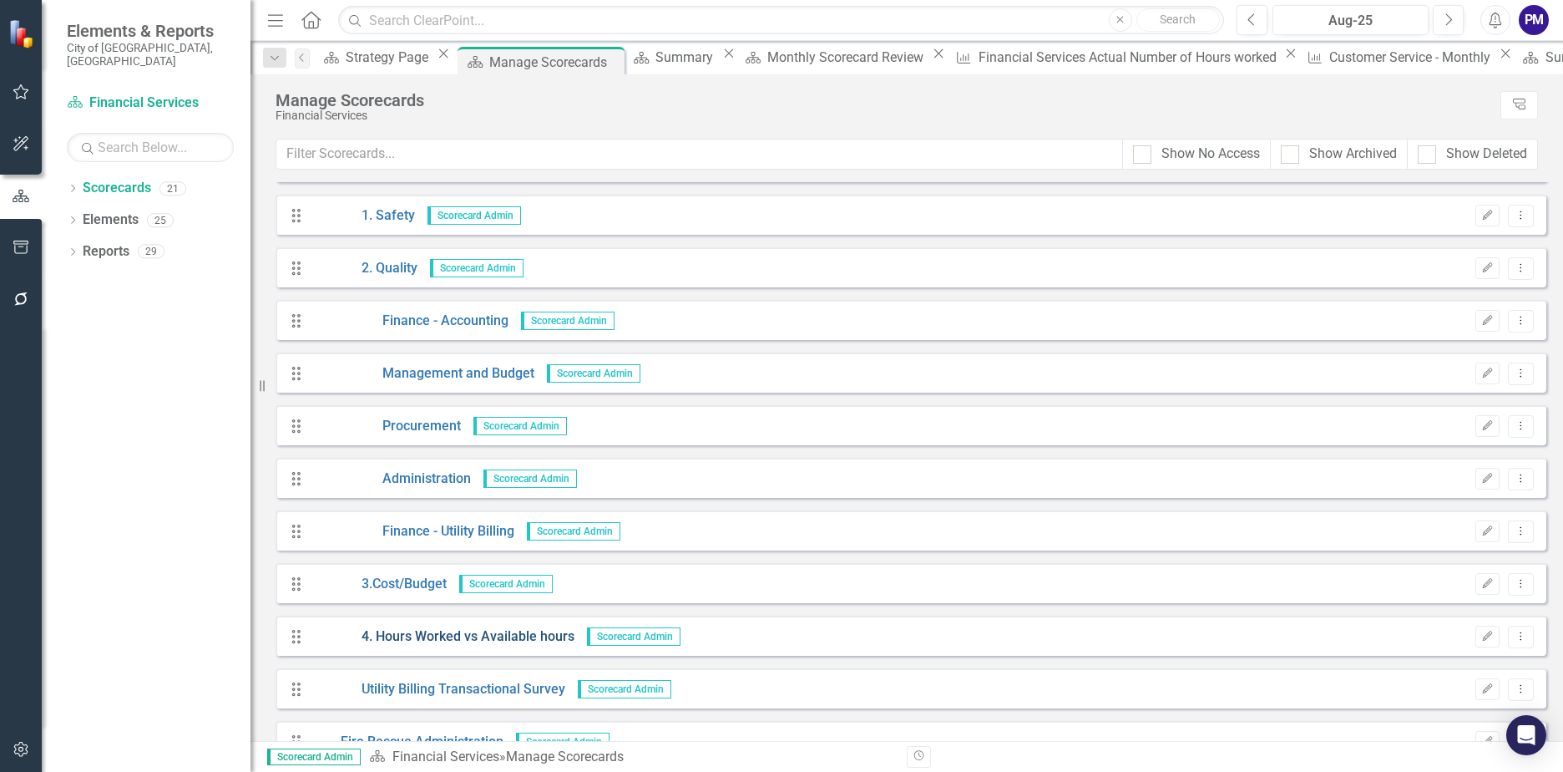
scroll to position [334, 0]
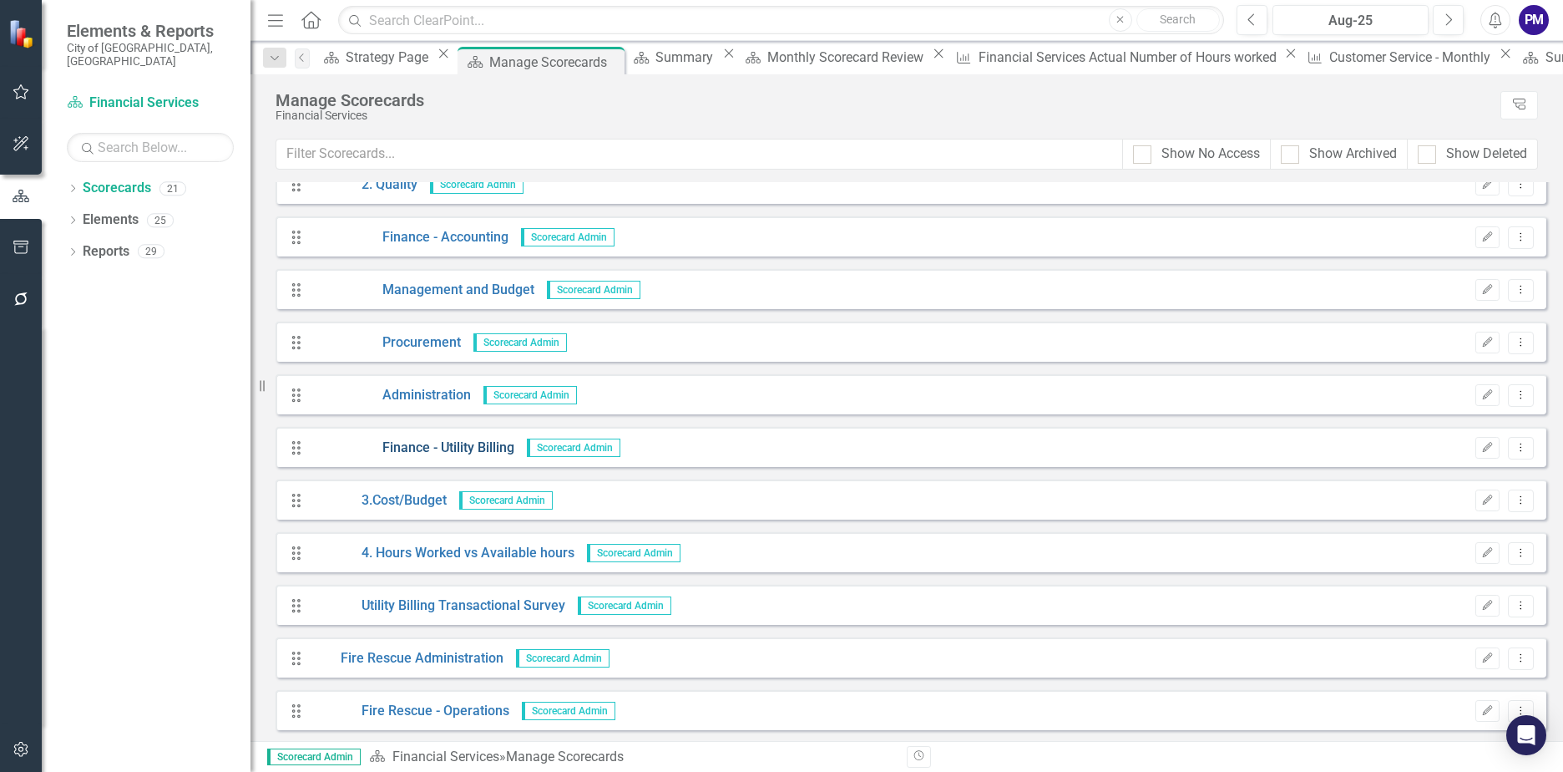
click at [428, 449] on link "Finance - Utility Billing" at bounding box center [413, 447] width 203 height 19
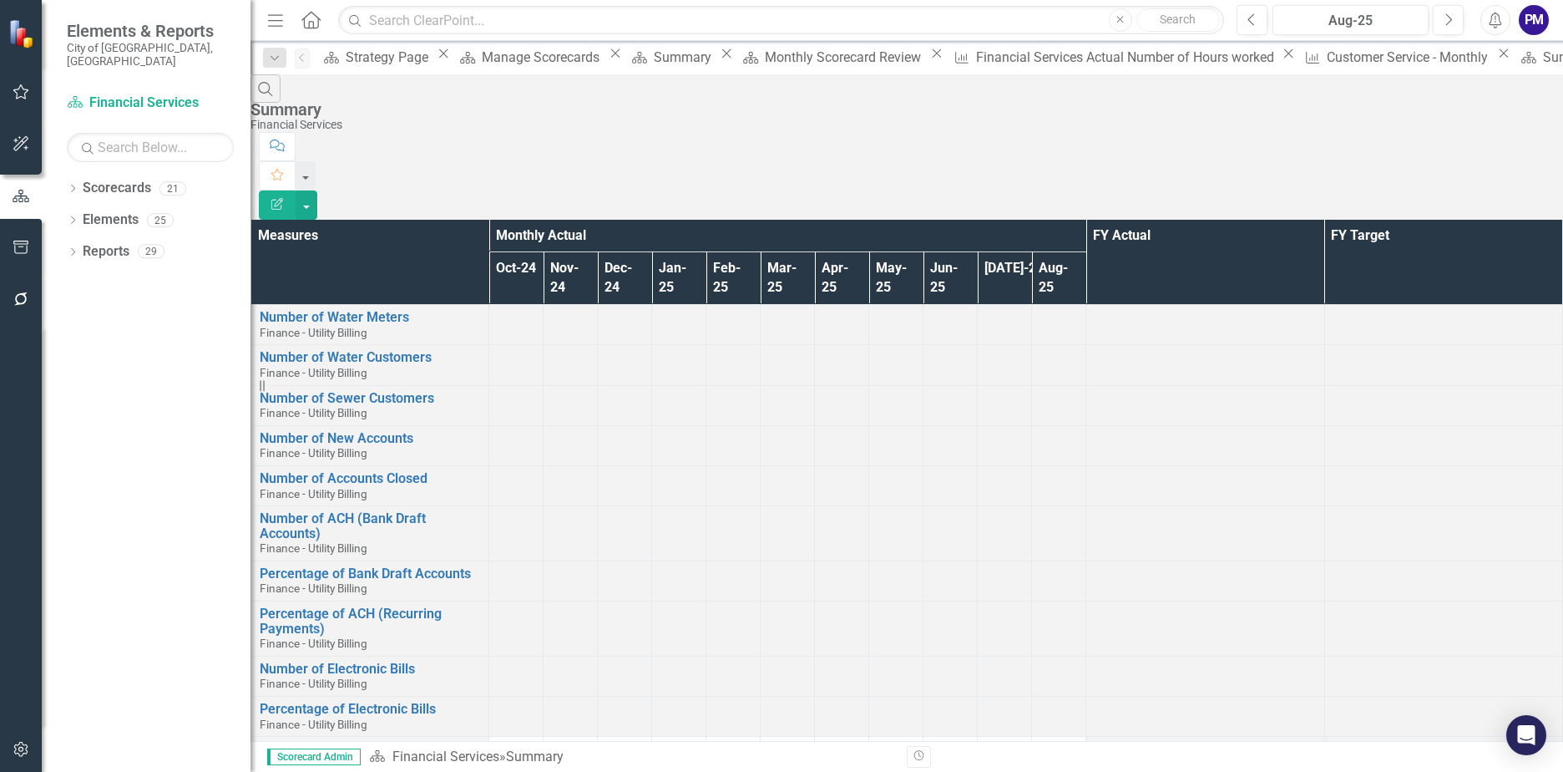
scroll to position [1503, 0]
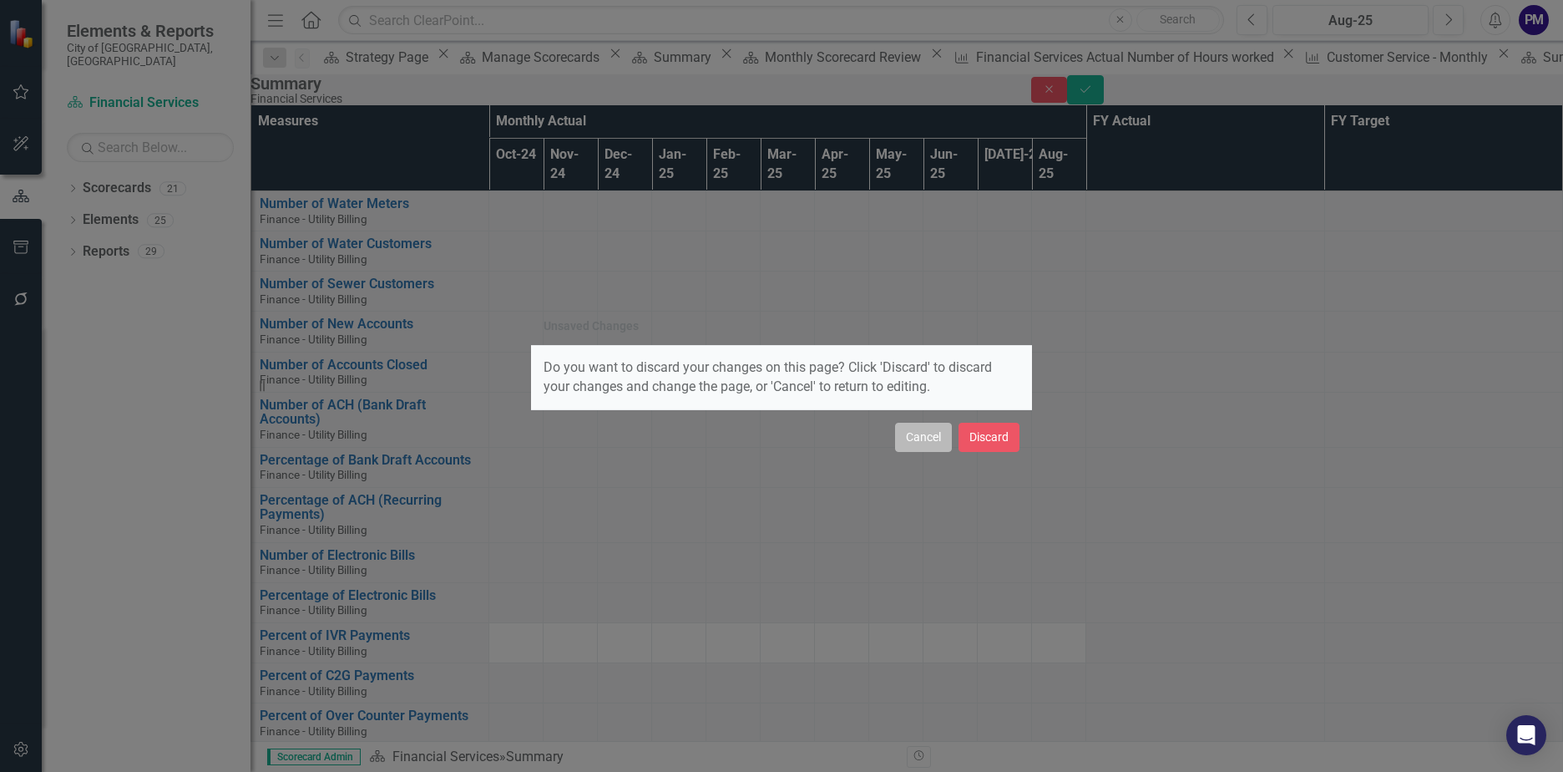
click at [920, 445] on button "Cancel" at bounding box center [923, 437] width 57 height 29
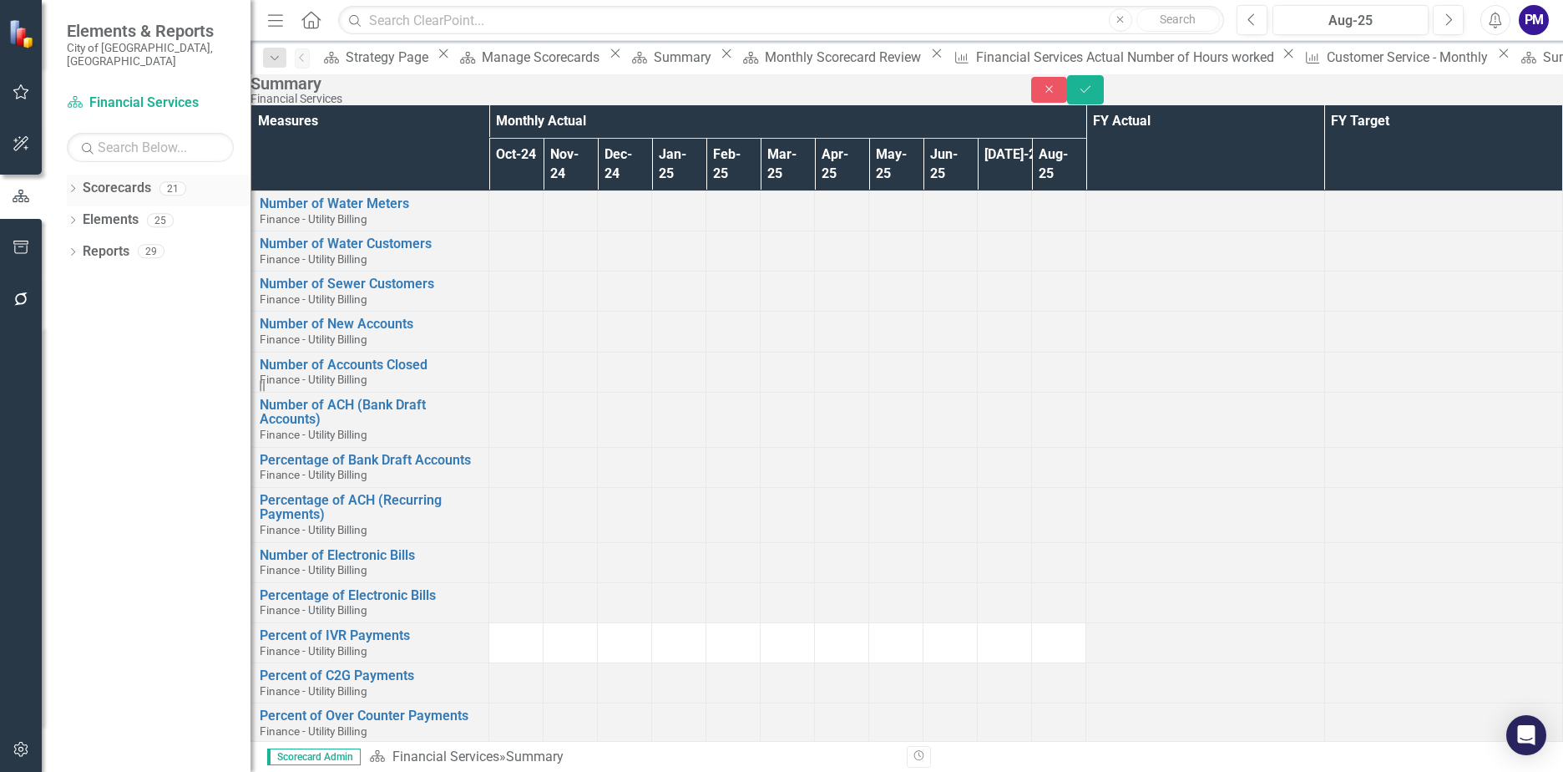
click at [144, 179] on link "Scorecards" at bounding box center [117, 188] width 68 height 19
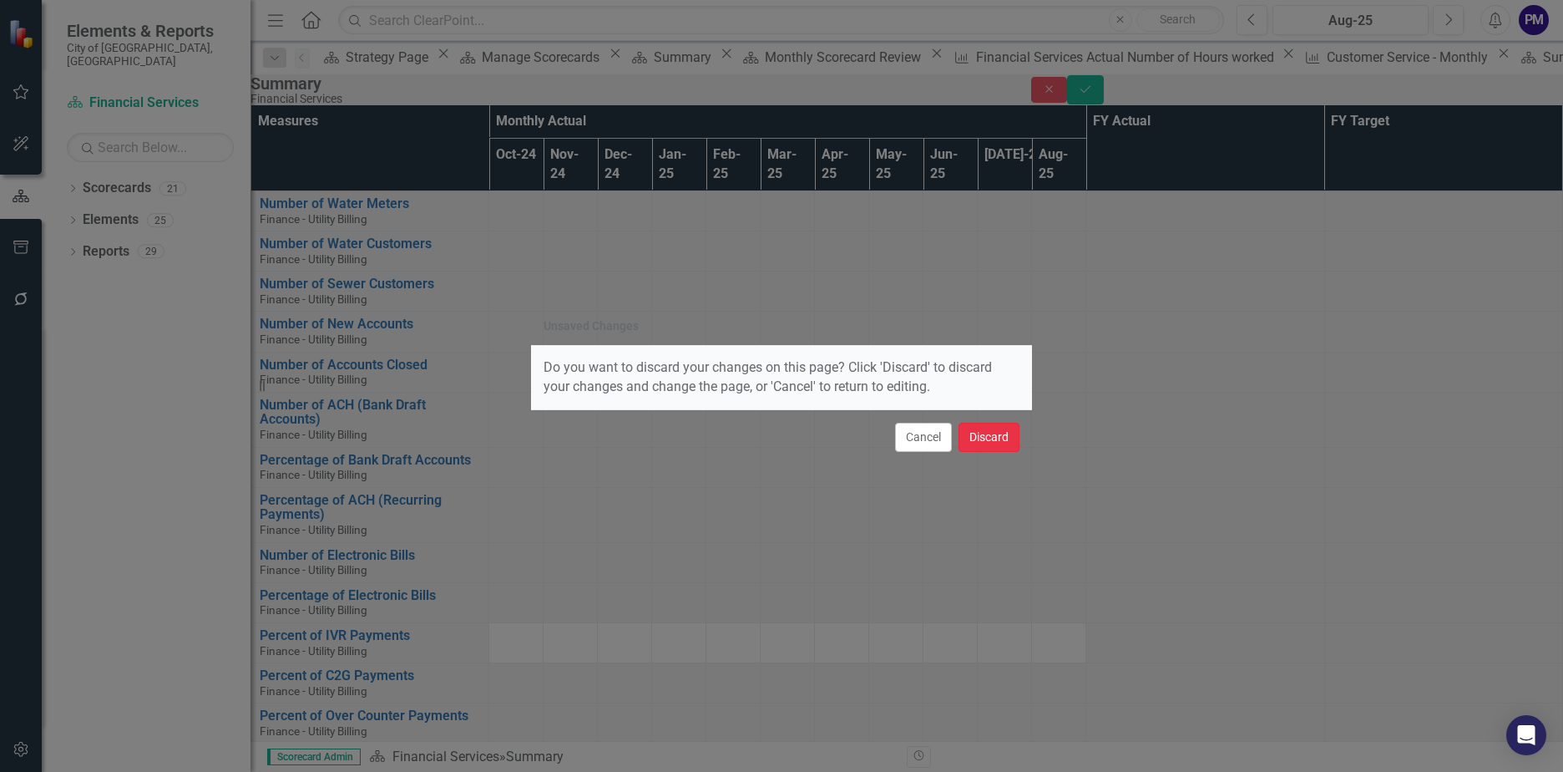
click at [999, 438] on button "Discard" at bounding box center [989, 437] width 61 height 29
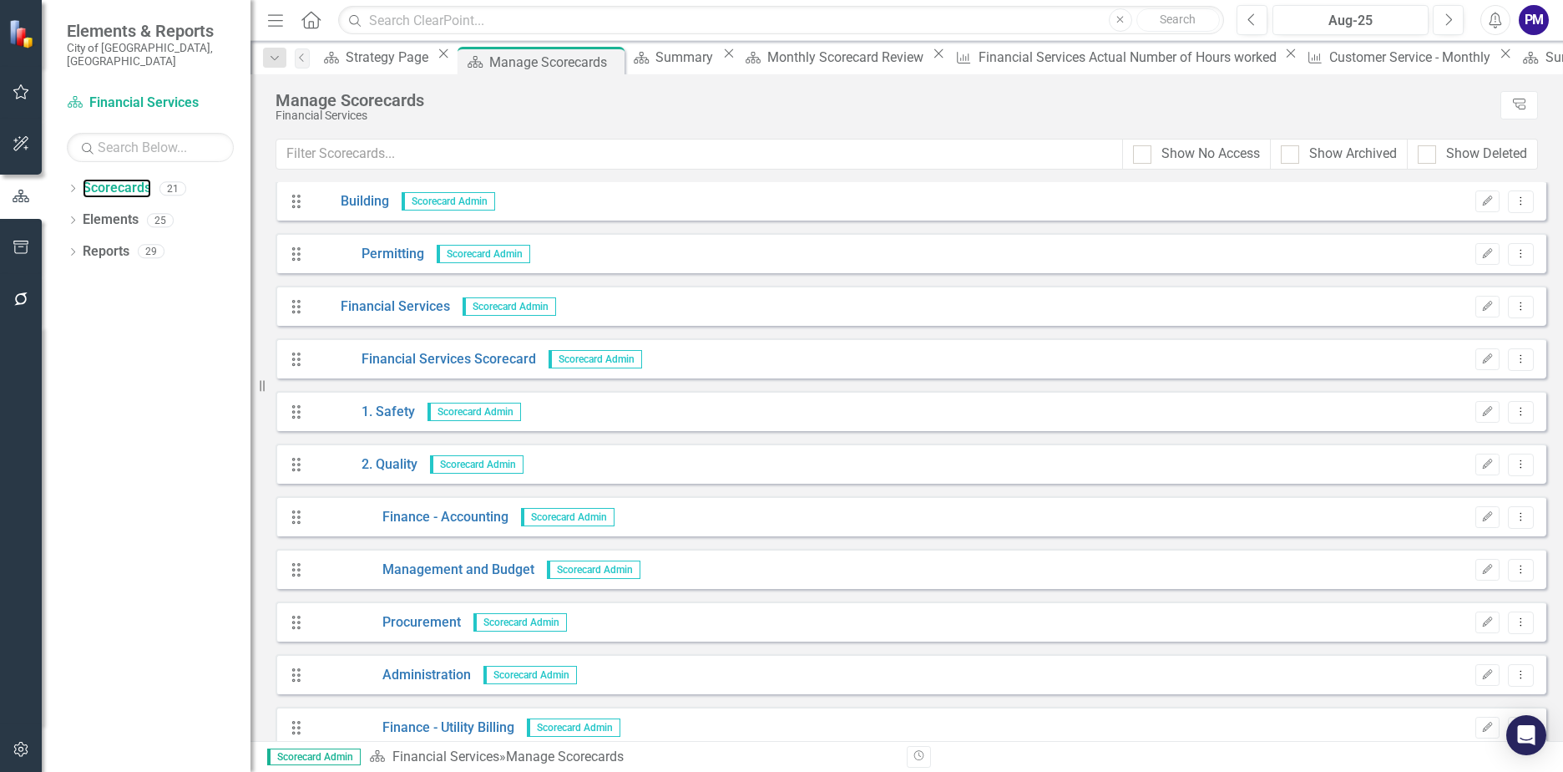
scroll to position [84, 0]
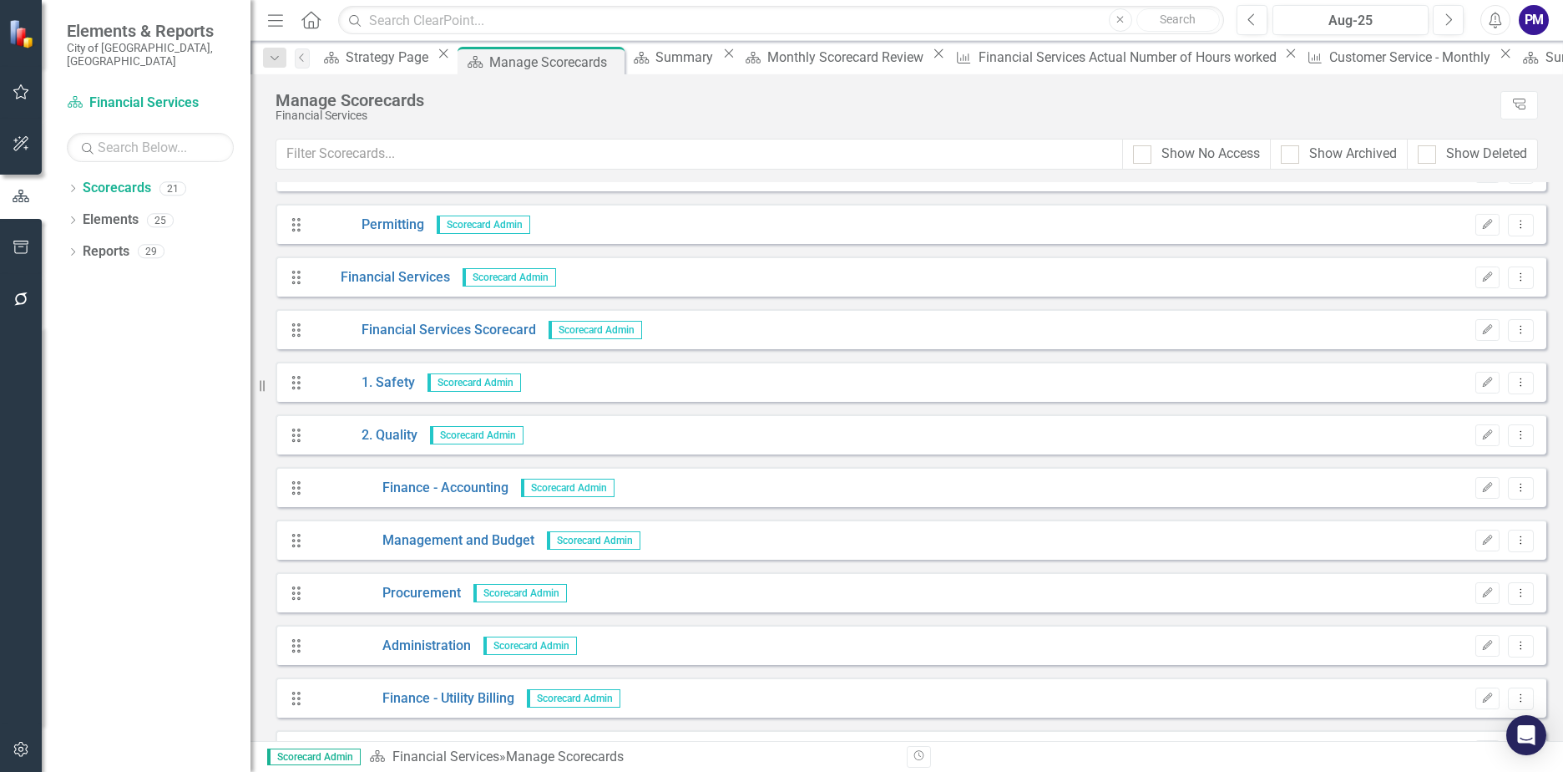
click at [580, 703] on span "Scorecard Admin" at bounding box center [574, 698] width 94 height 18
click at [433, 703] on link "Finance - Utility Billing" at bounding box center [413, 698] width 203 height 19
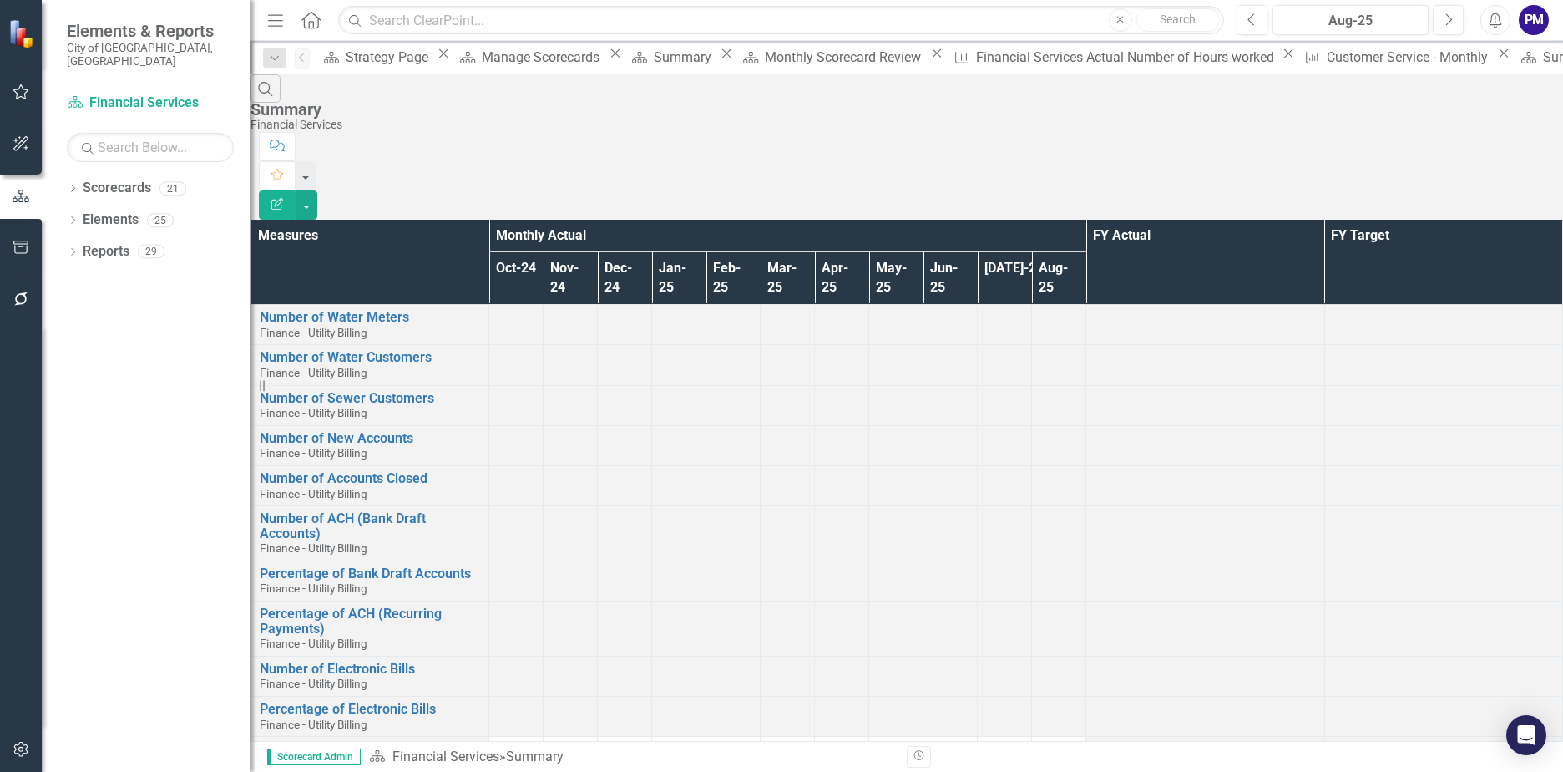
scroll to position [501, 0]
click at [489, 697] on td at bounding box center [516, 717] width 54 height 40
click at [121, 179] on link "Scorecards" at bounding box center [117, 188] width 68 height 19
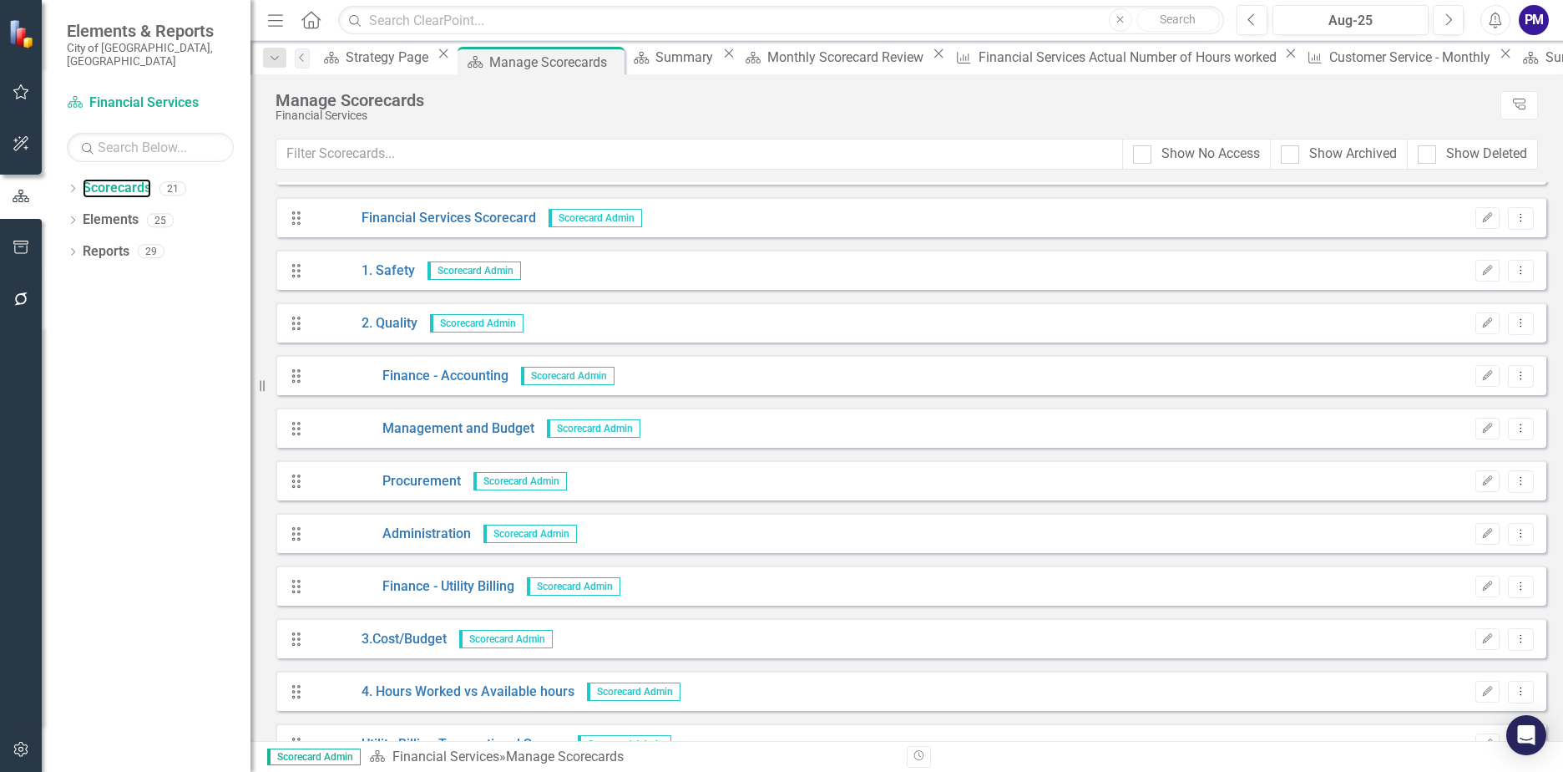
scroll to position [251, 0]
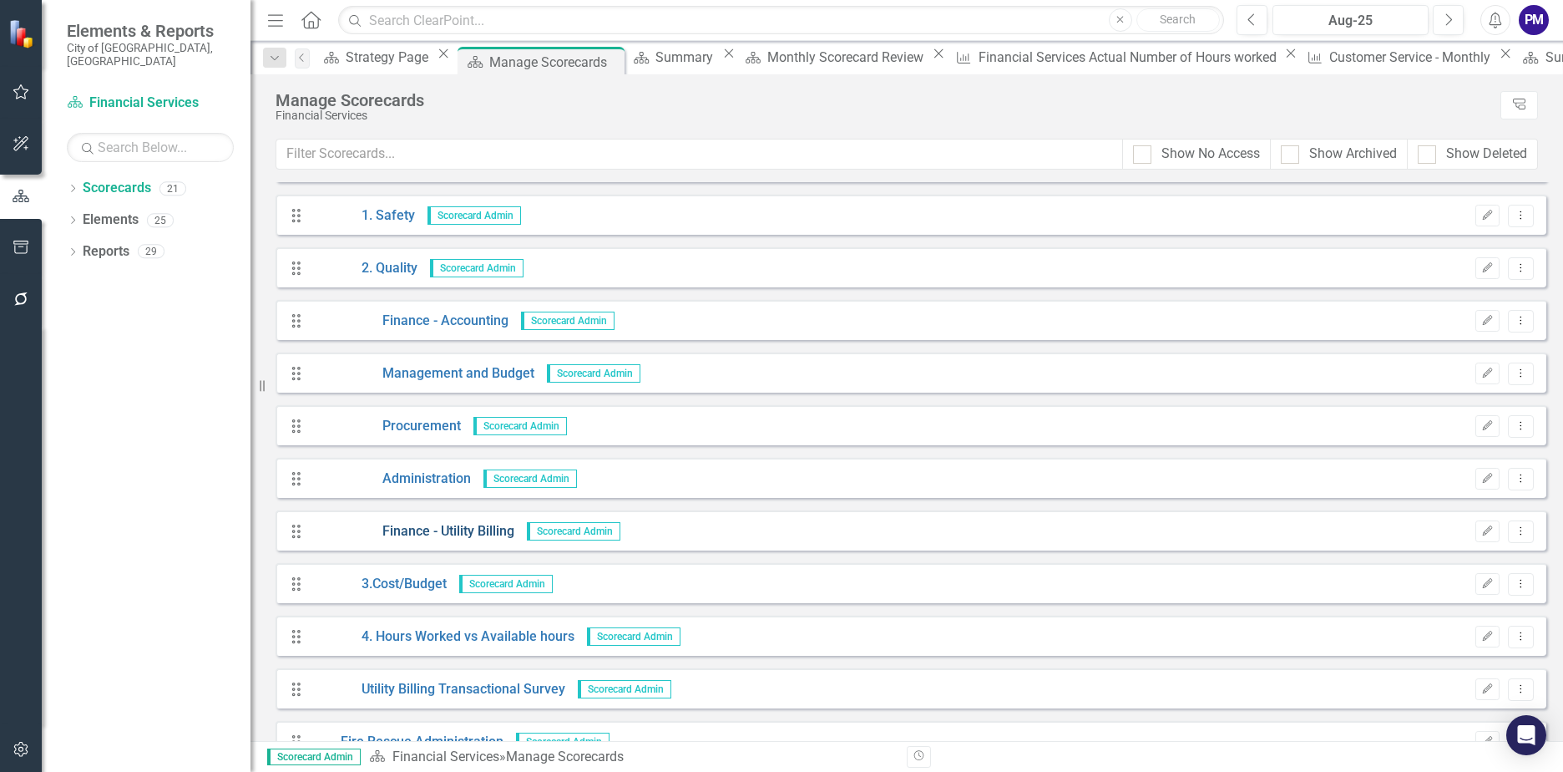
click at [486, 535] on link "Finance - Utility Billing" at bounding box center [413, 531] width 203 height 19
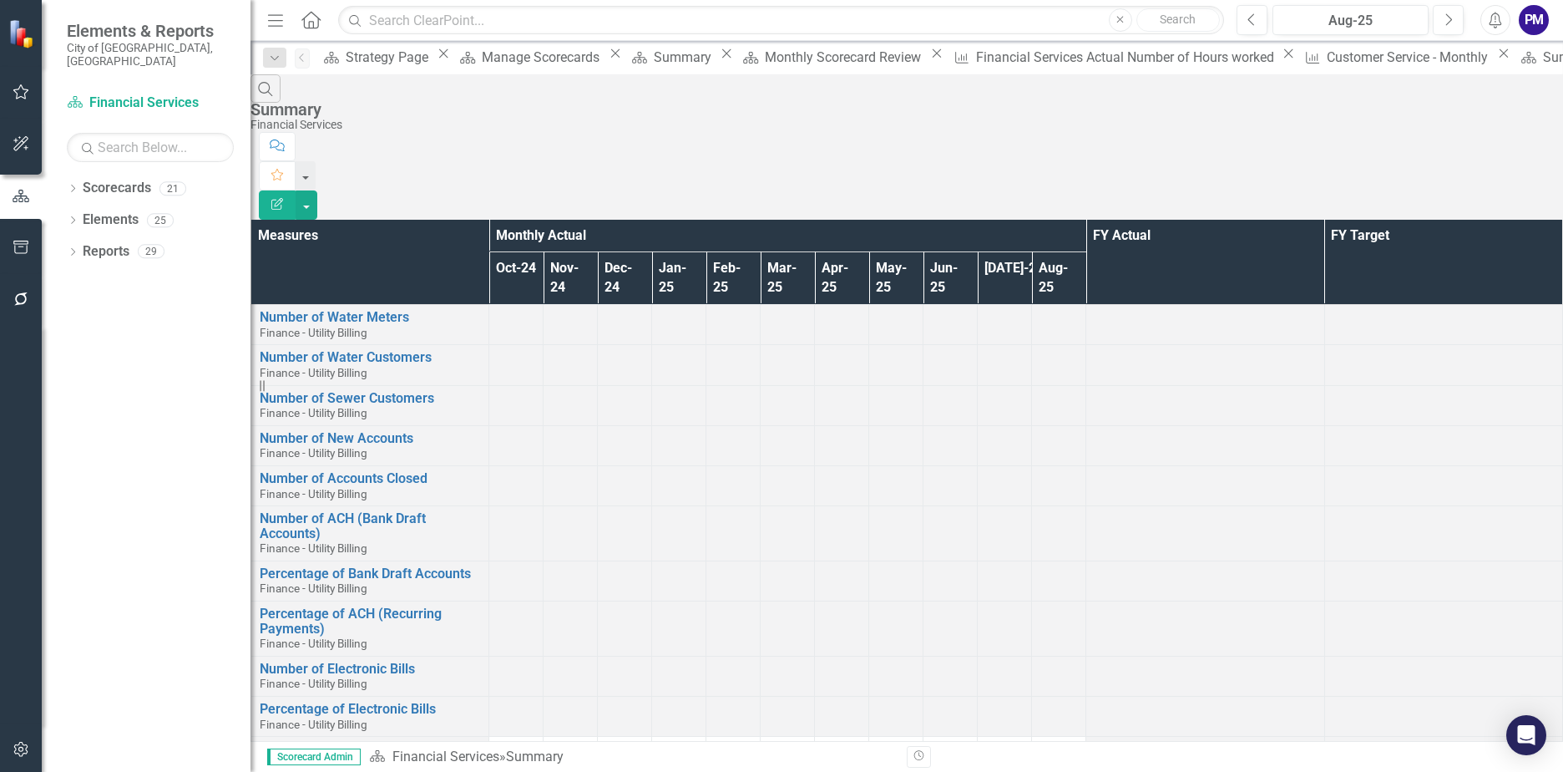
scroll to position [1588, 0]
click at [129, 179] on link "Scorecards" at bounding box center [117, 188] width 68 height 19
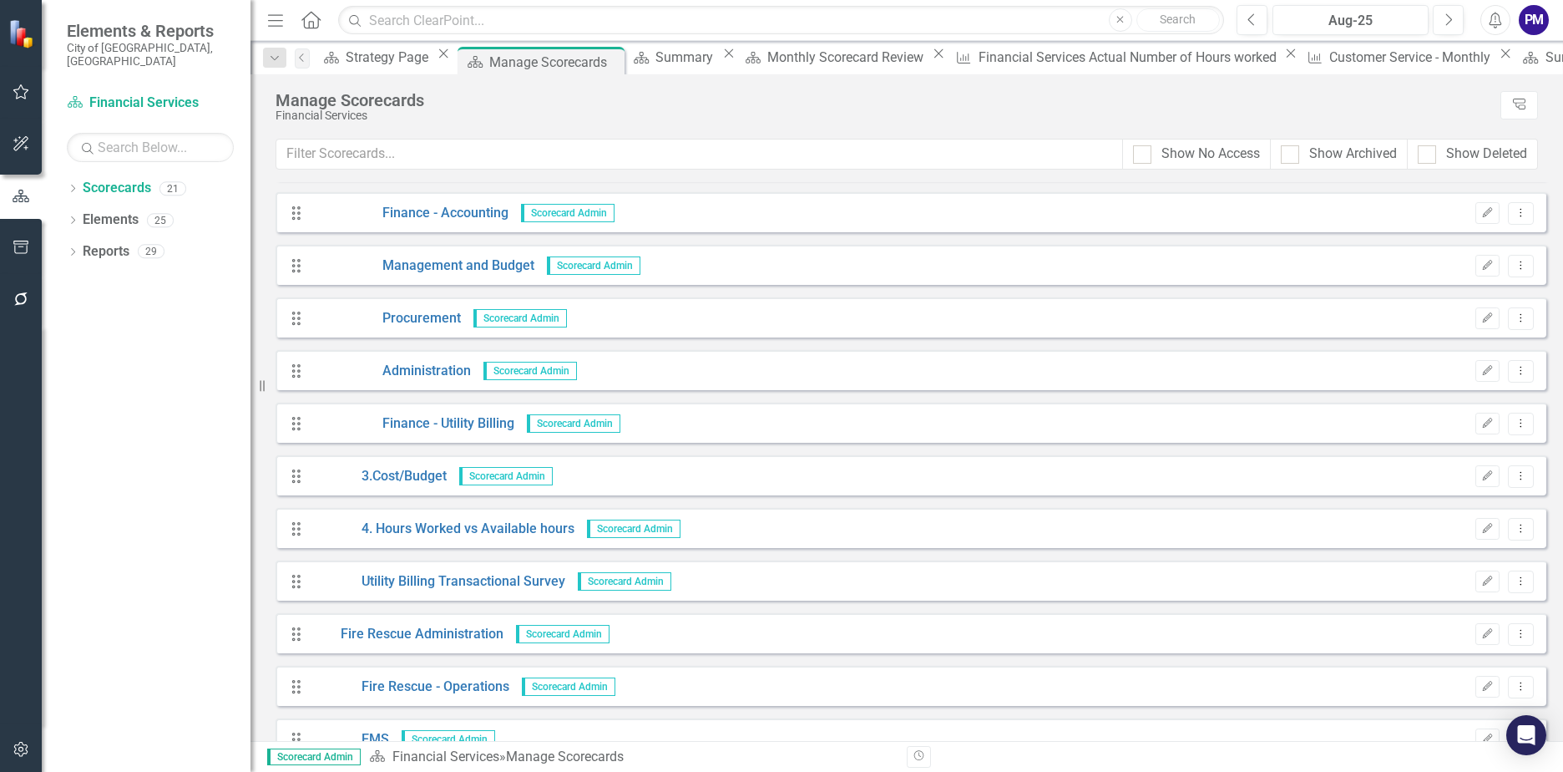
scroll to position [251, 0]
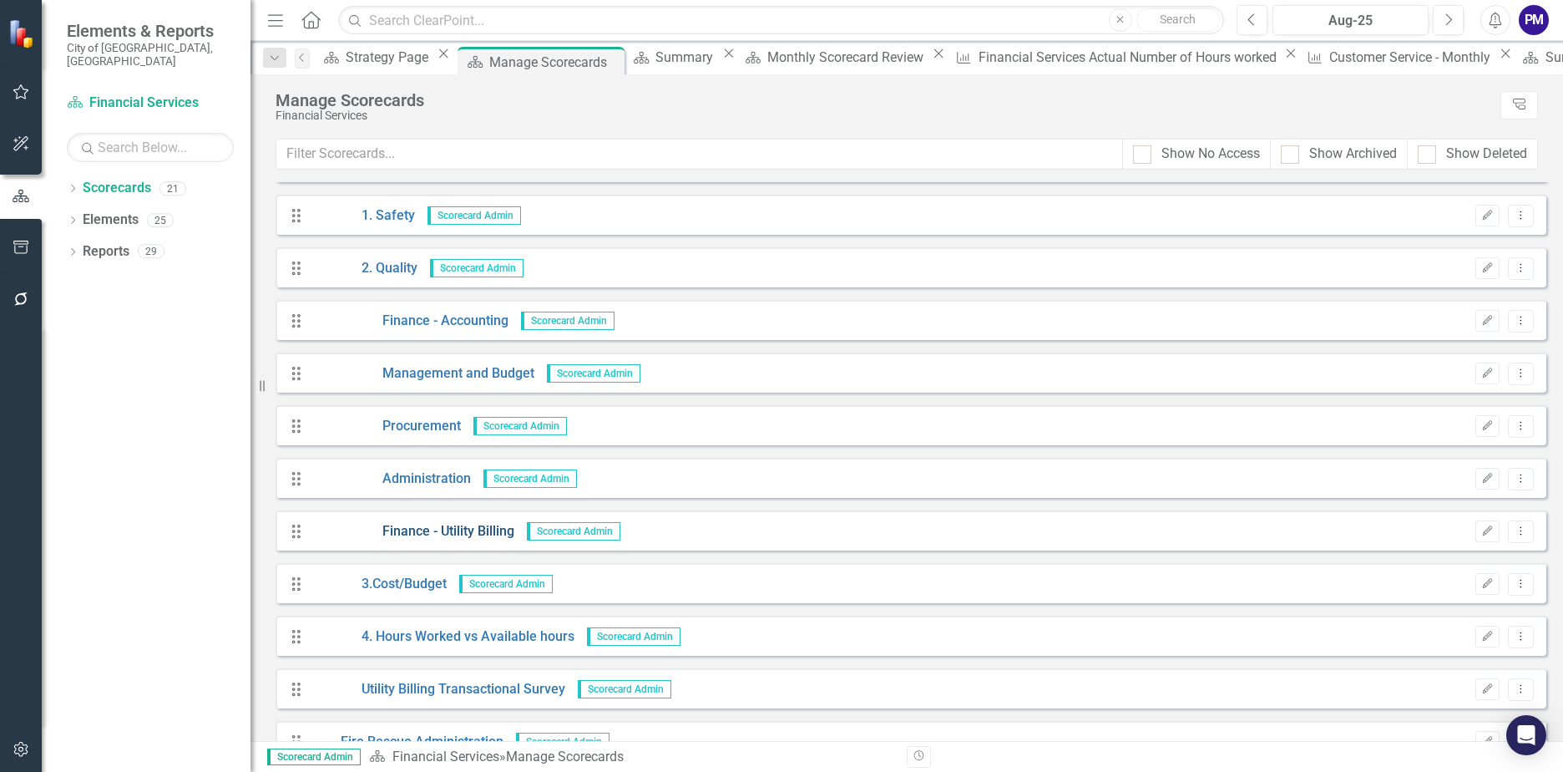
click at [487, 535] on link "Finance - Utility Billing" at bounding box center [413, 531] width 203 height 19
